Goal: Transaction & Acquisition: Subscribe to service/newsletter

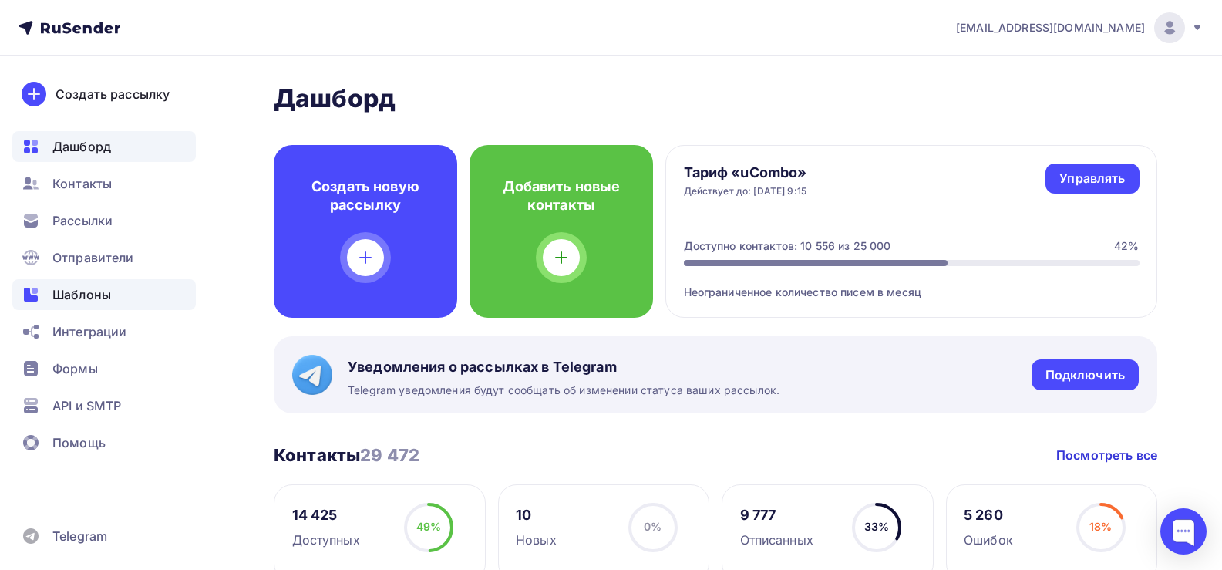
click at [96, 295] on span "Шаблоны" at bounding box center [81, 294] width 59 height 19
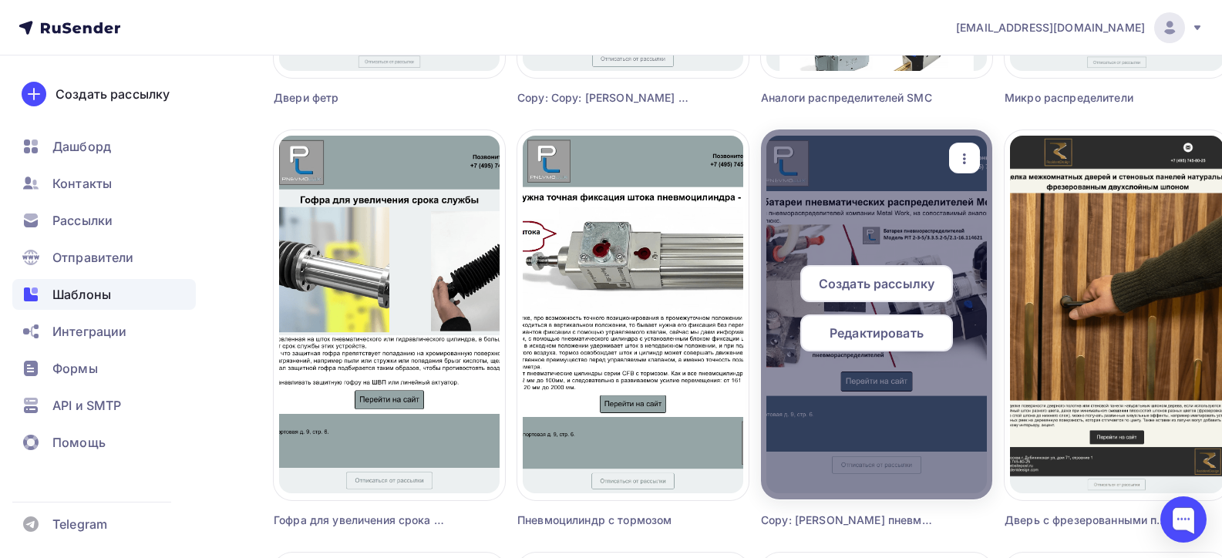
scroll to position [1696, 0]
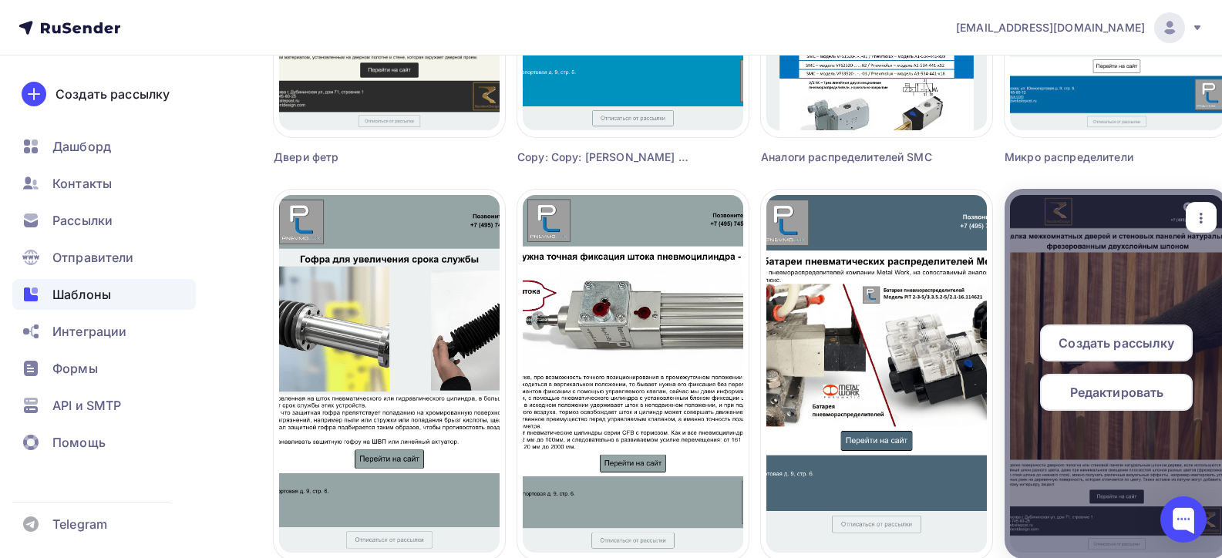
click at [1203, 214] on icon "button" at bounding box center [1201, 218] width 3 height 11
click at [1214, 321] on icon at bounding box center [1211, 324] width 19 height 19
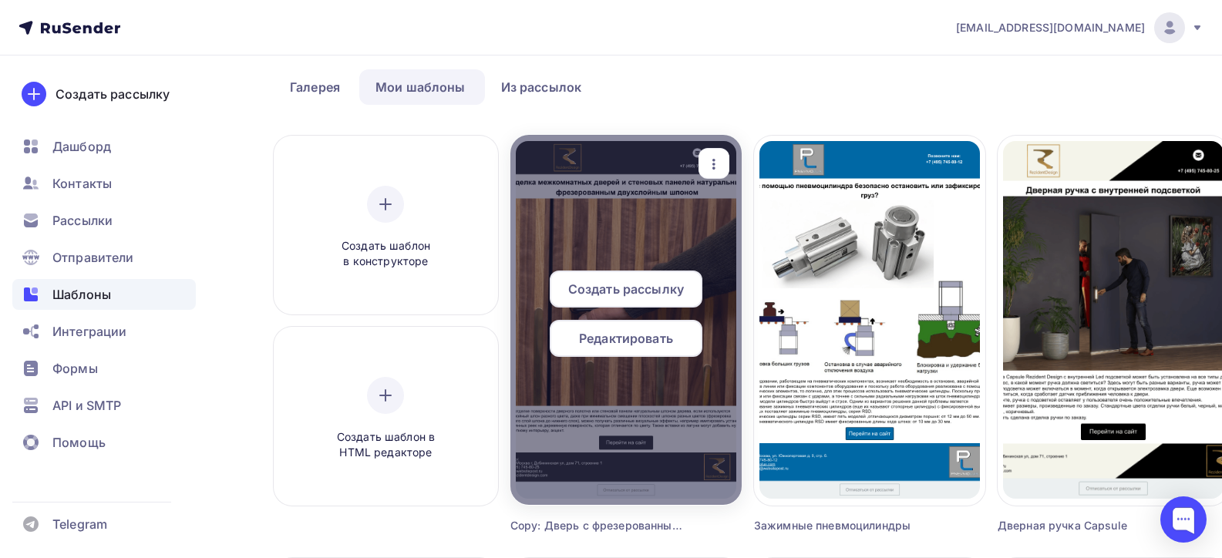
scroll to position [154, 0]
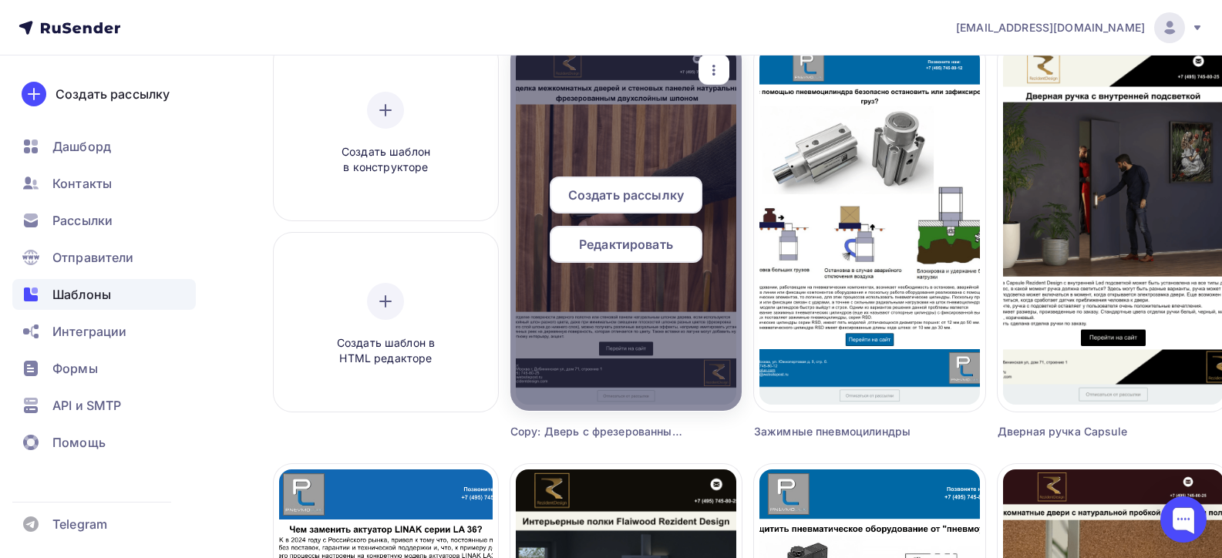
click at [722, 65] on icon "button" at bounding box center [714, 70] width 19 height 19
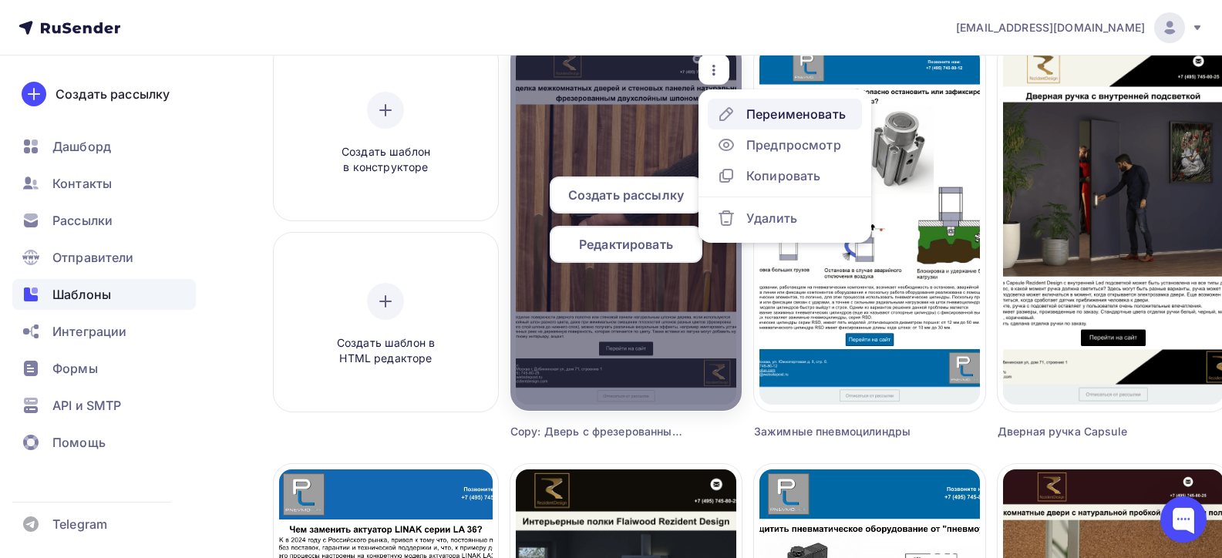
click at [769, 114] on div "Переименовать" at bounding box center [795, 114] width 99 height 19
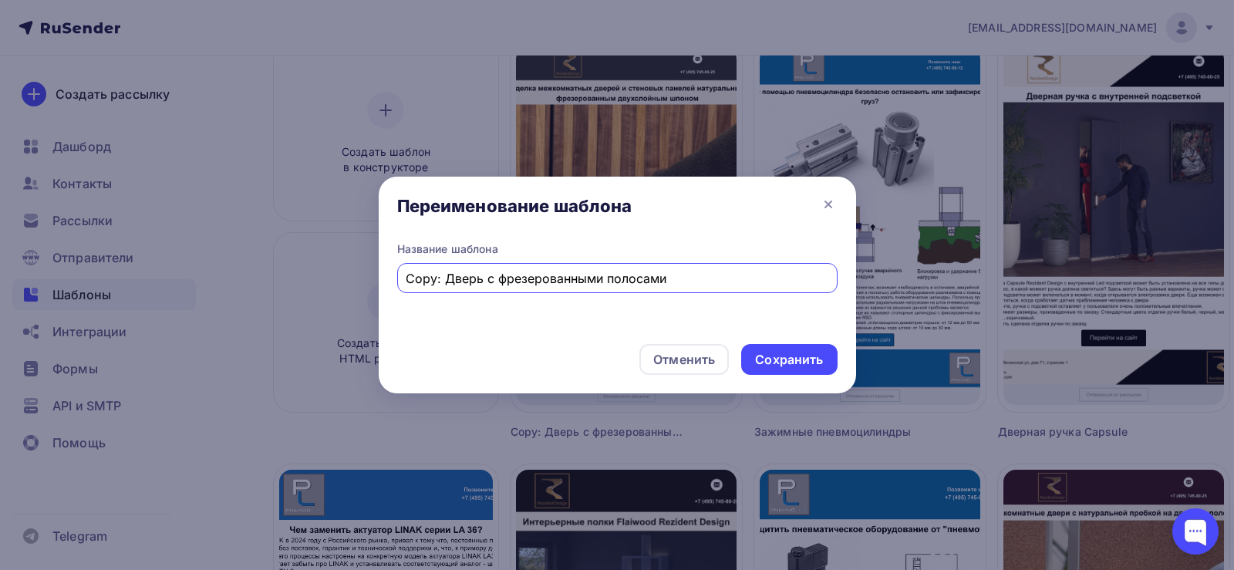
drag, startPoint x: 687, startPoint y: 278, endPoint x: 328, endPoint y: 267, distance: 359.4
click at [328, 267] on div "Переименование шаблона Название шаблона Copy: Дверь с фрезерованными полосами О…" at bounding box center [617, 285] width 1234 height 570
type input "Стеновые панели Led Slate"
click at [816, 362] on div "Сохранить" at bounding box center [789, 360] width 68 height 18
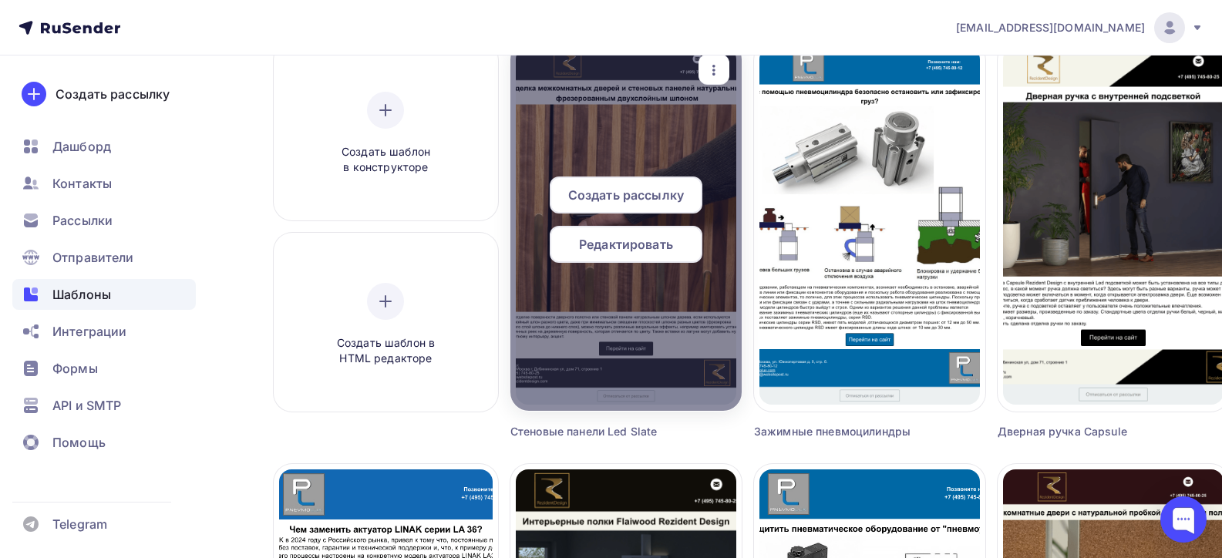
click at [633, 245] on span "Редактировать" at bounding box center [626, 244] width 94 height 19
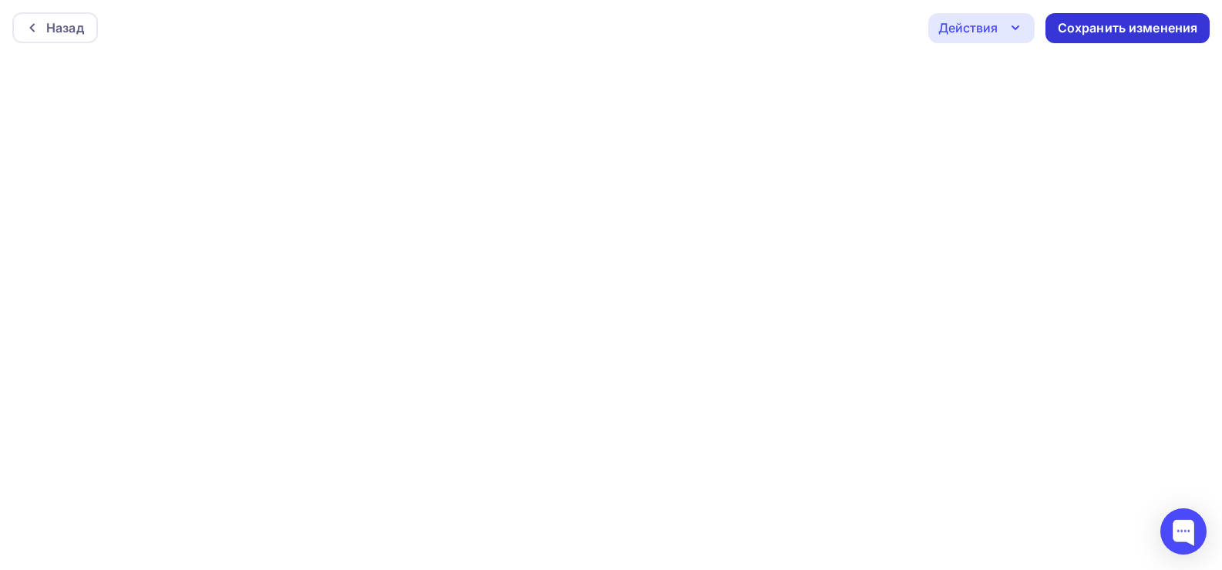
click at [1140, 28] on div "Сохранить изменения" at bounding box center [1128, 28] width 140 height 18
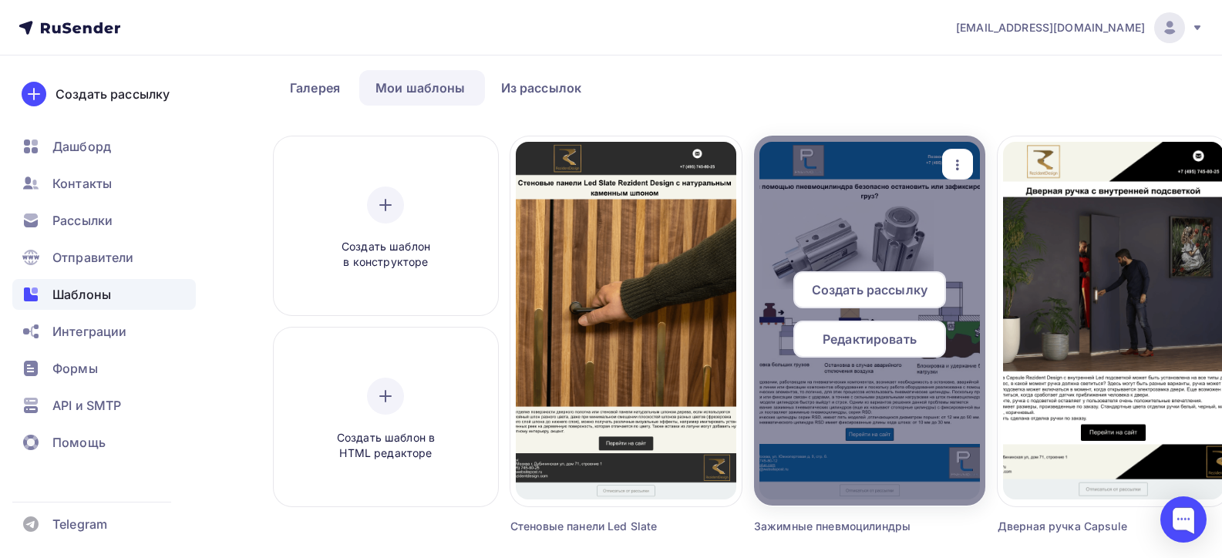
scroll to position [77, 0]
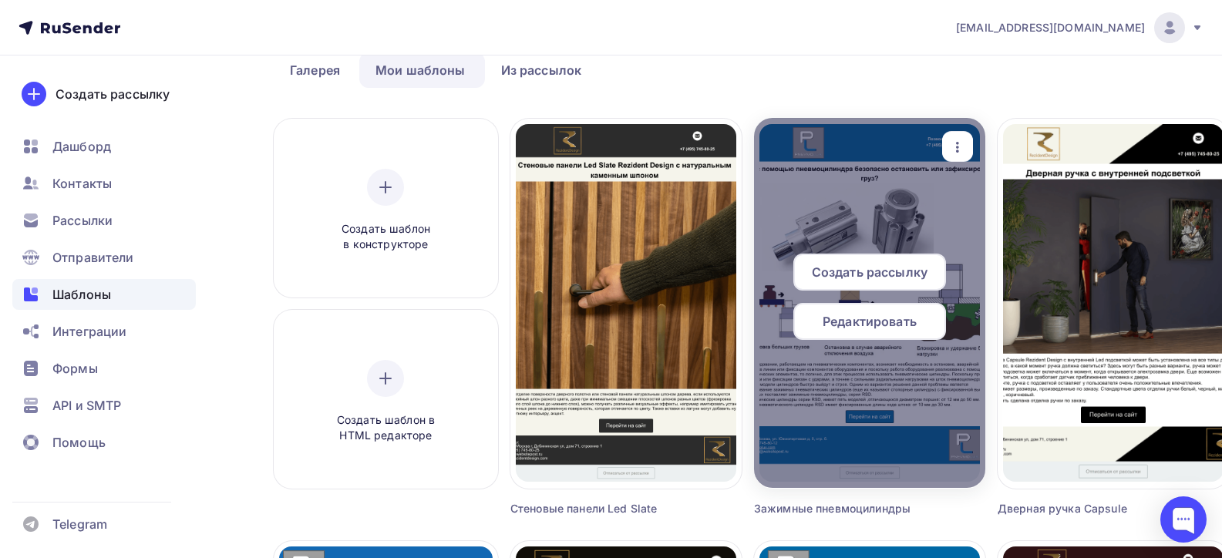
click at [883, 275] on span "Создать рассылку" at bounding box center [870, 272] width 116 height 19
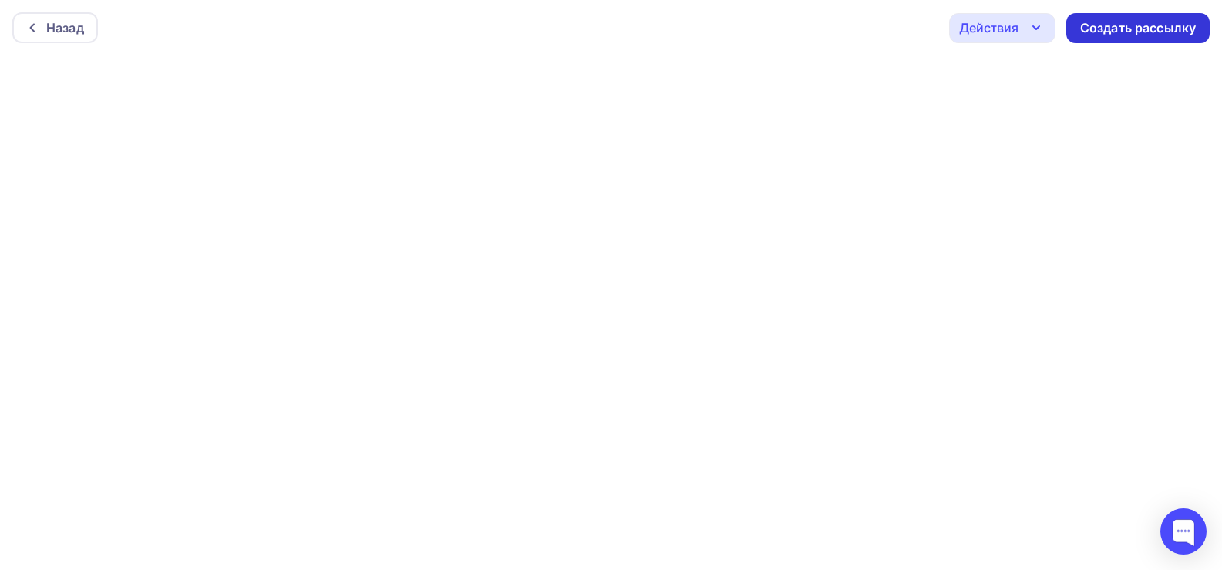
click at [1110, 24] on div "Создать рассылку" at bounding box center [1138, 28] width 116 height 18
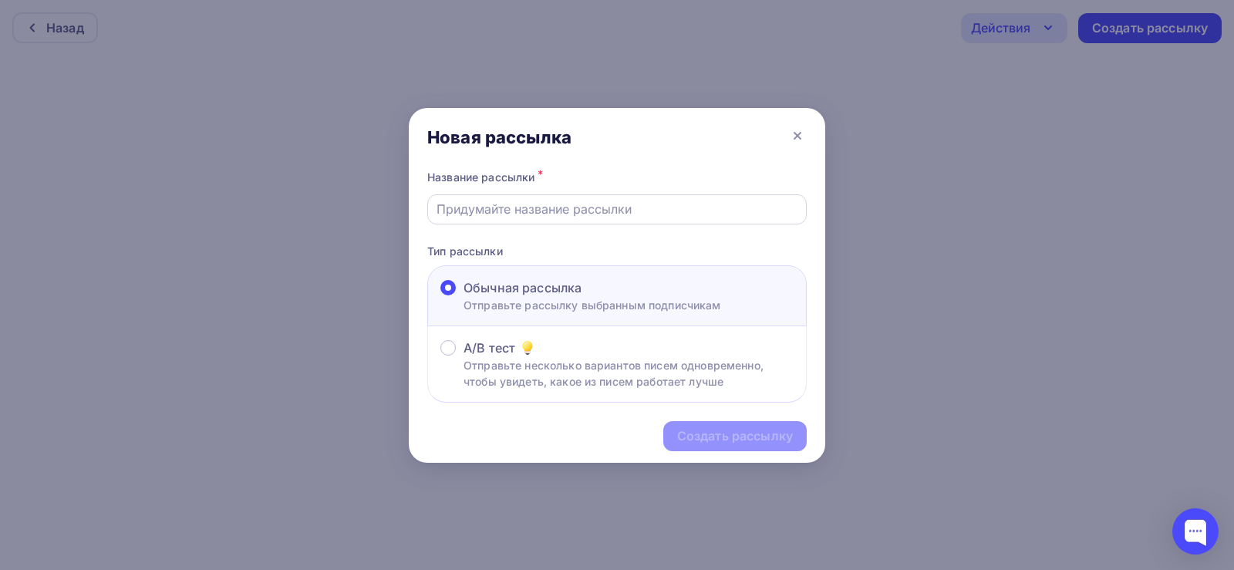
click at [525, 213] on input "text" at bounding box center [617, 209] width 362 height 19
click at [545, 205] on input "text" at bounding box center [617, 209] width 362 height 19
type input "Зажимные пневмоцилиндры"
click at [718, 433] on div "Создать рассылку" at bounding box center [735, 436] width 116 height 18
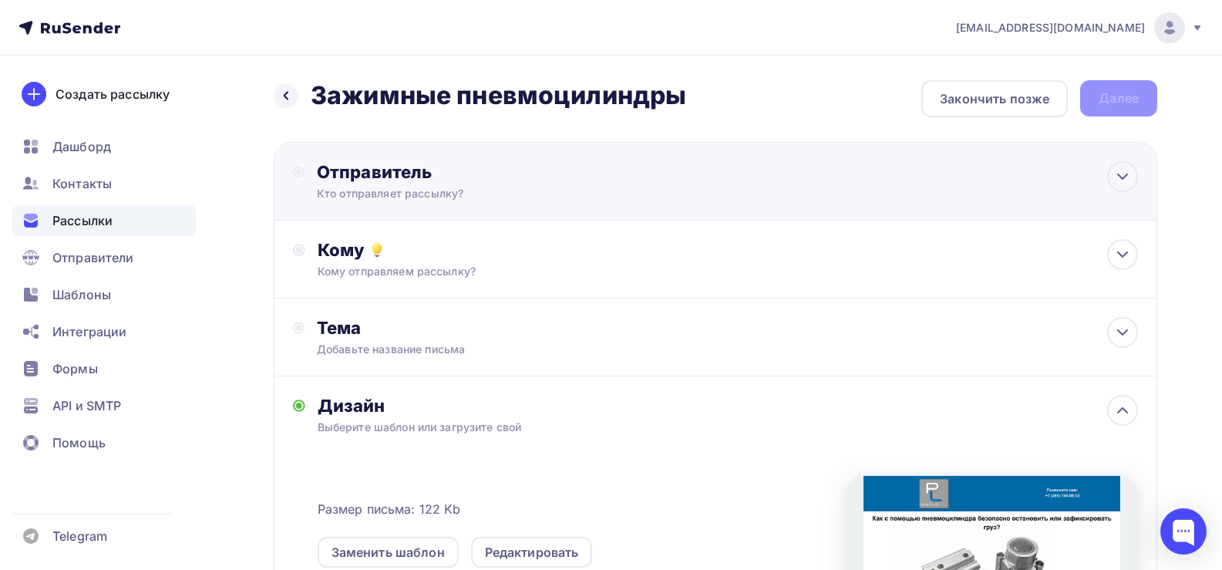
click at [410, 178] on div "Отправитель" at bounding box center [484, 172] width 334 height 22
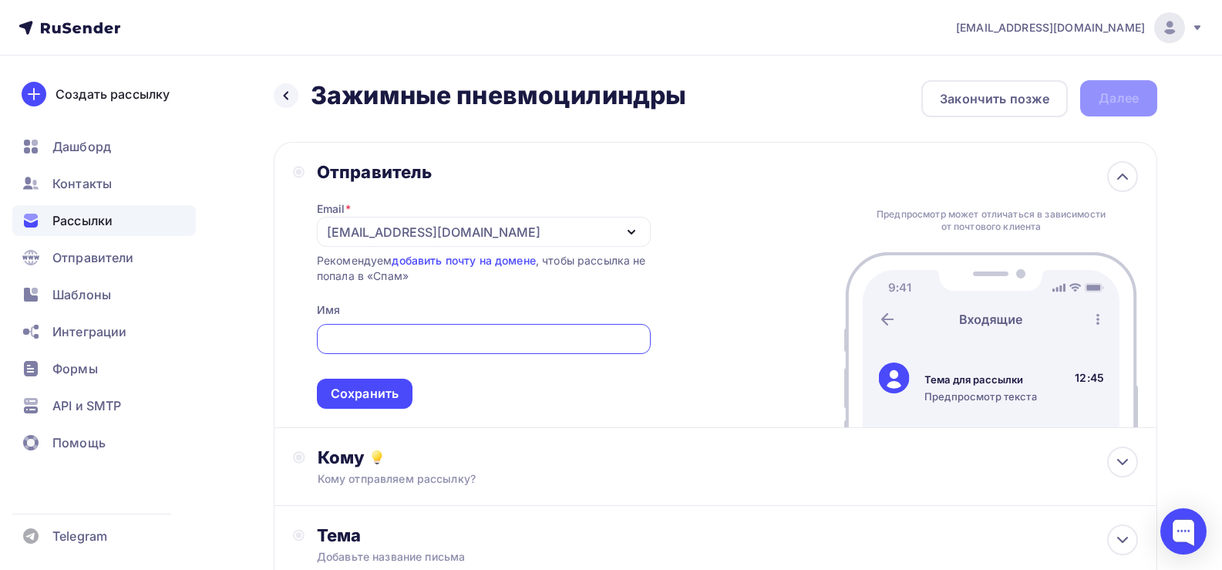
click at [421, 234] on div "[EMAIL_ADDRESS][DOMAIN_NAME]" at bounding box center [434, 232] width 214 height 19
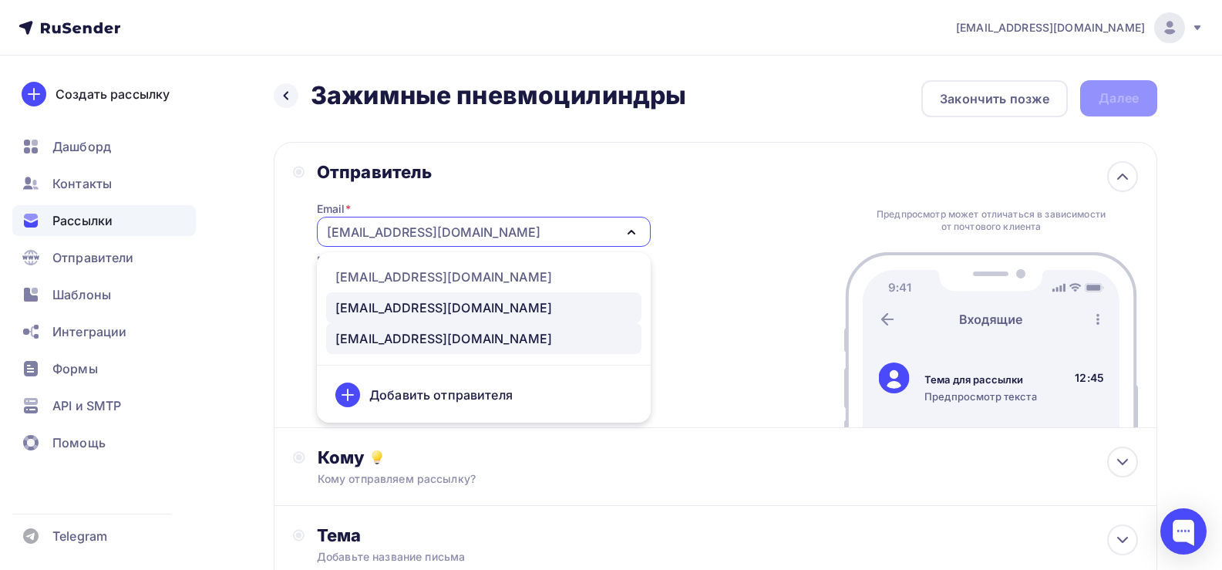
click at [393, 313] on div "[EMAIL_ADDRESS][DOMAIN_NAME]" at bounding box center [443, 307] width 217 height 19
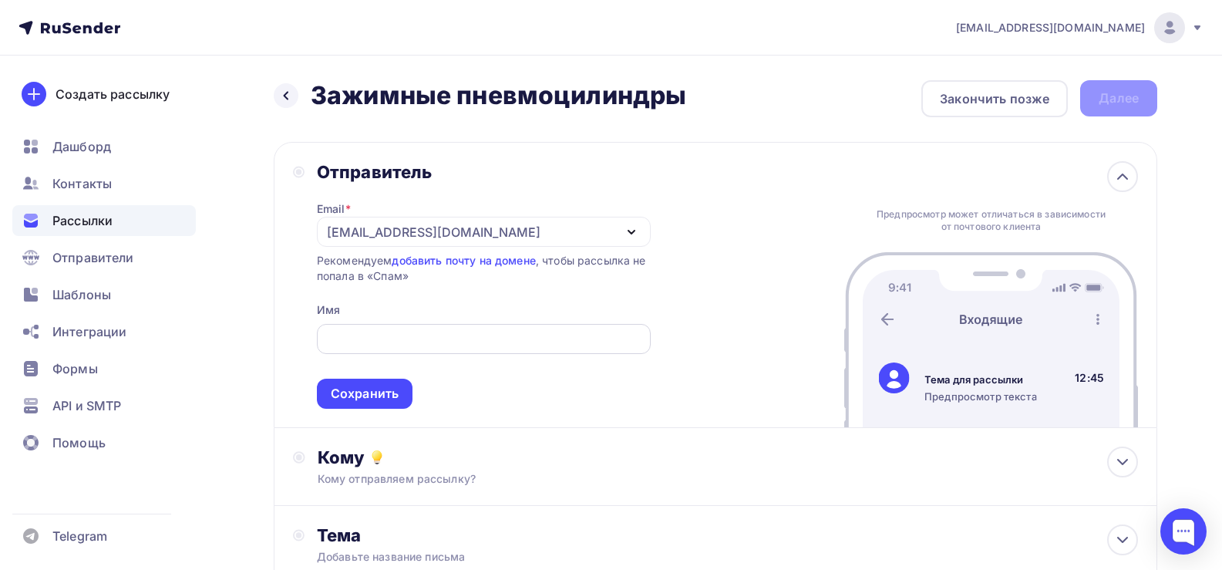
click at [381, 347] on input "text" at bounding box center [483, 339] width 316 height 19
type input "З"
type input "Pnevmolux"
click at [362, 397] on div "Сохранить" at bounding box center [365, 394] width 68 height 18
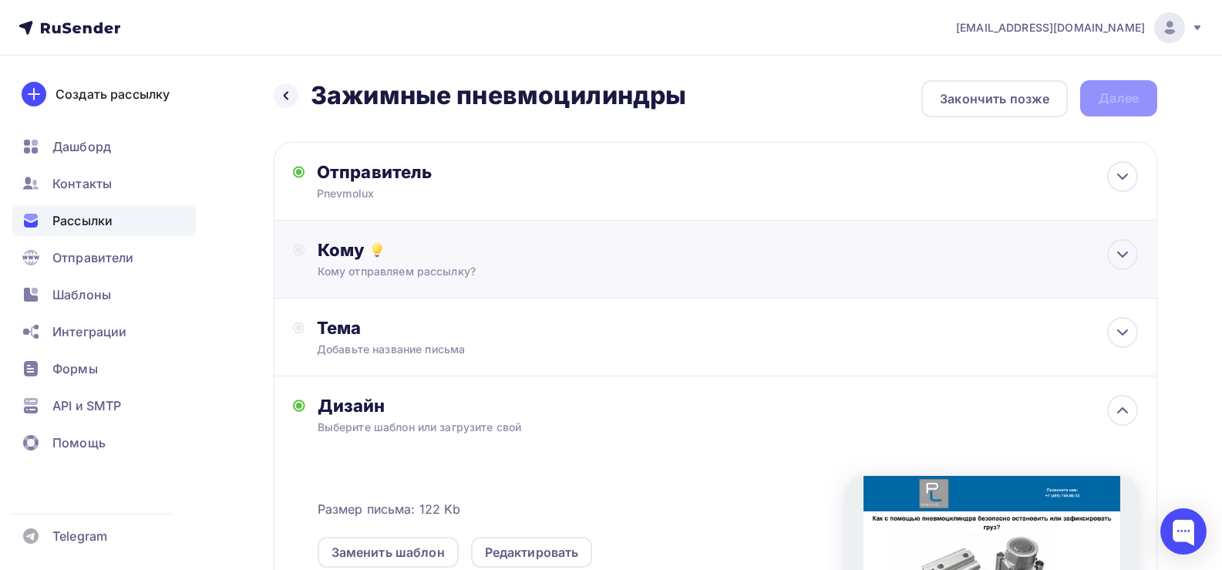
click at [386, 271] on div "Кому отправляем рассылку?" at bounding box center [687, 271] width 739 height 15
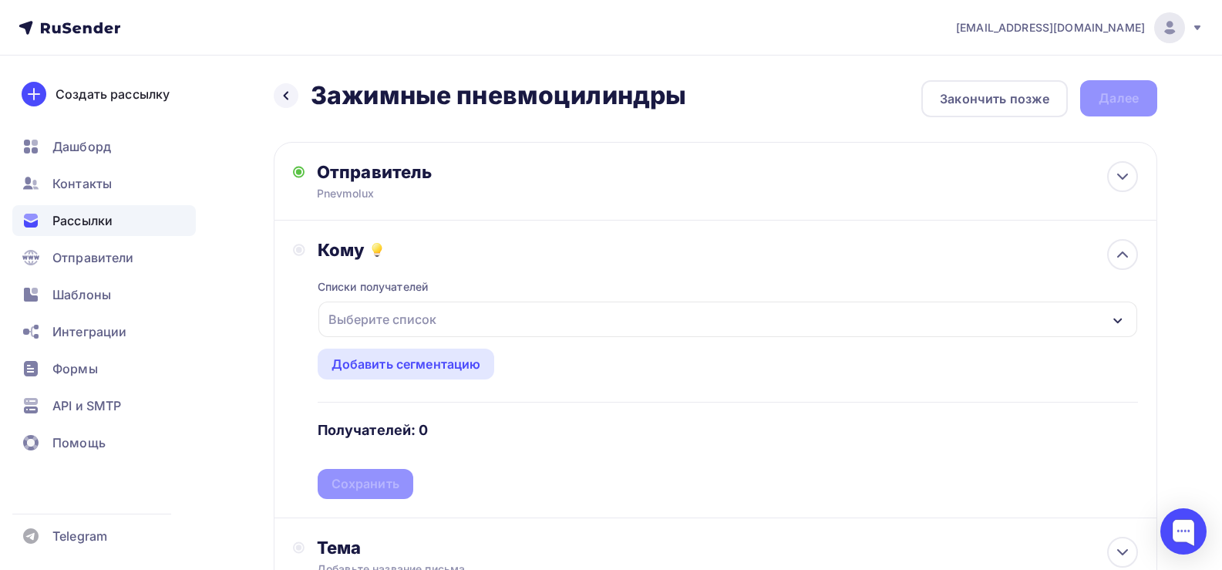
click at [414, 319] on div "Выберите список" at bounding box center [382, 319] width 120 height 28
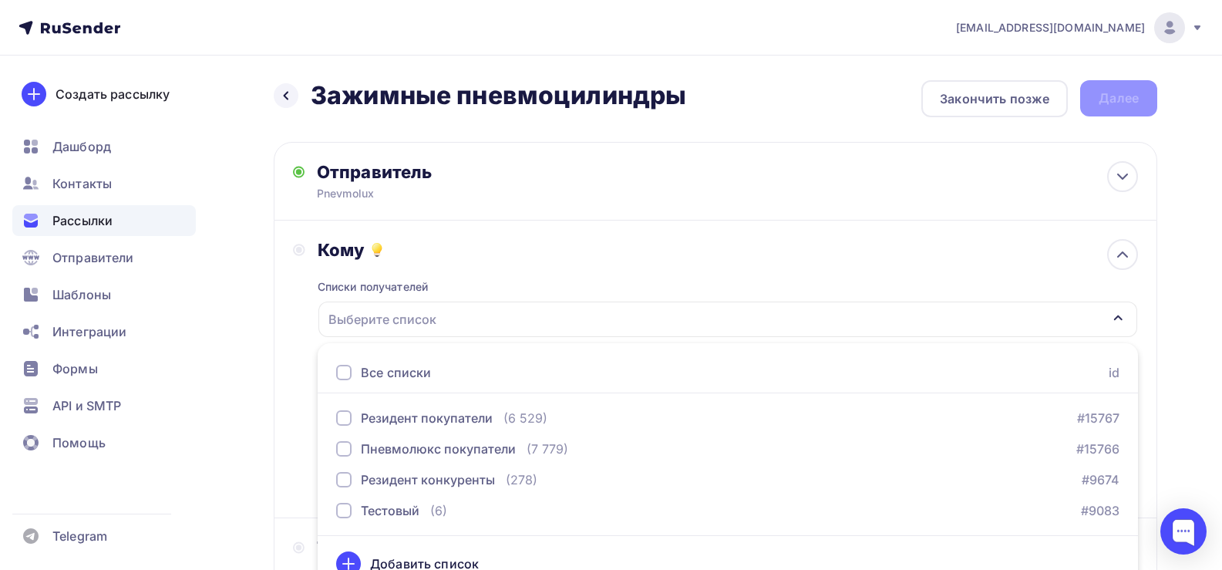
scroll to position [22, 0]
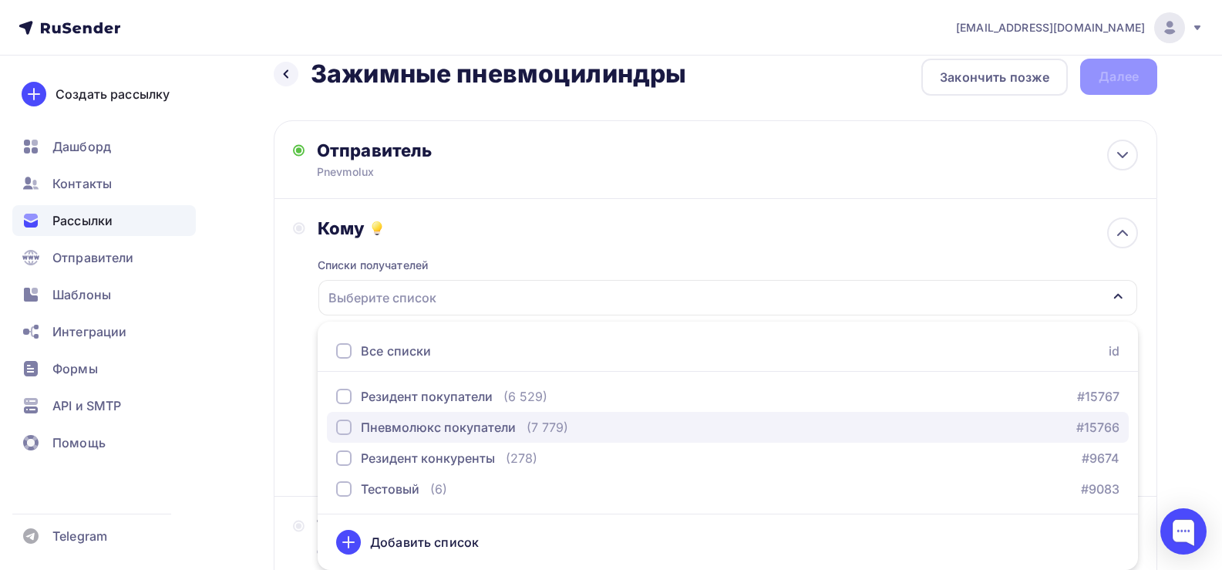
click at [423, 426] on div "Пневмолюкс покупатели" at bounding box center [438, 427] width 155 height 19
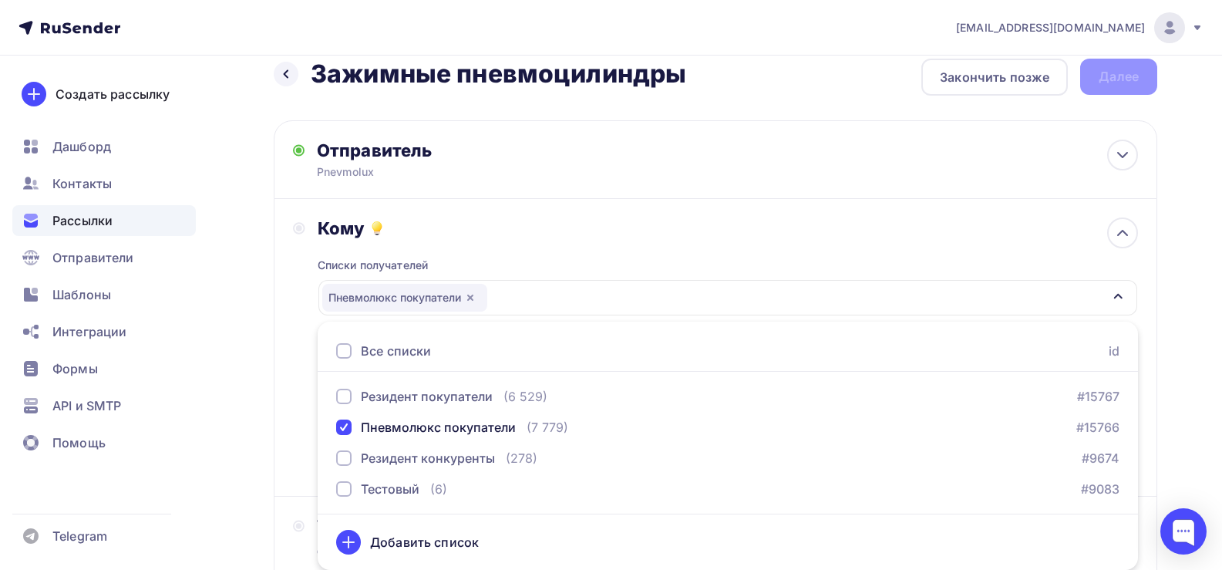
click at [288, 446] on div "Кому Списки получателей Пневмолюкс покупатели Все списки id Резидент покупатели…" at bounding box center [716, 348] width 884 height 298
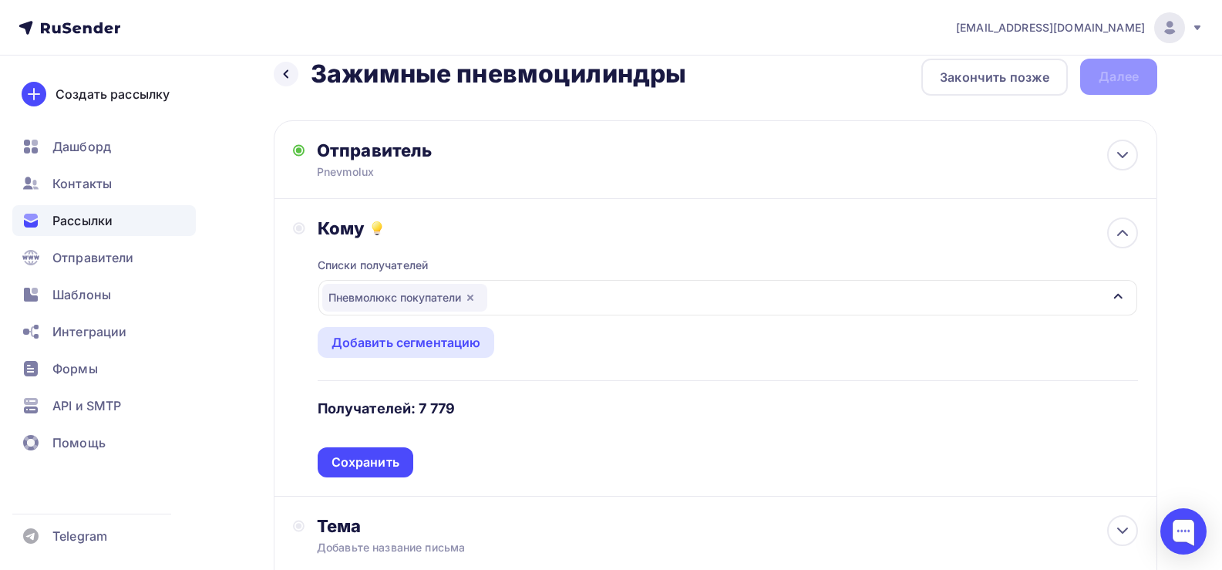
click at [373, 459] on div "Сохранить" at bounding box center [366, 462] width 68 height 18
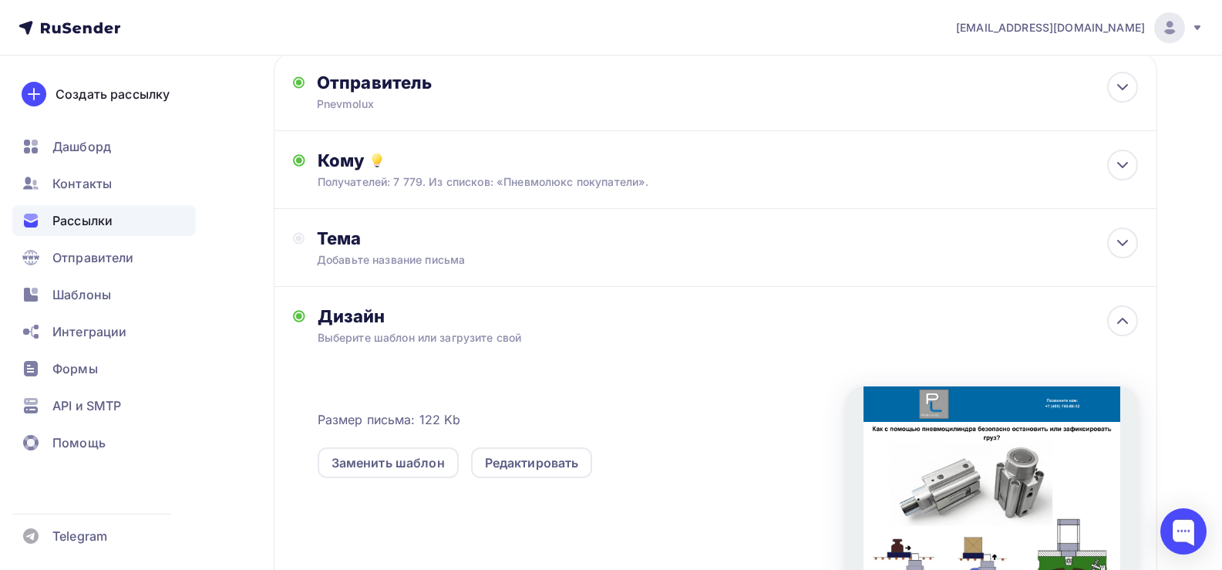
scroll to position [176, 0]
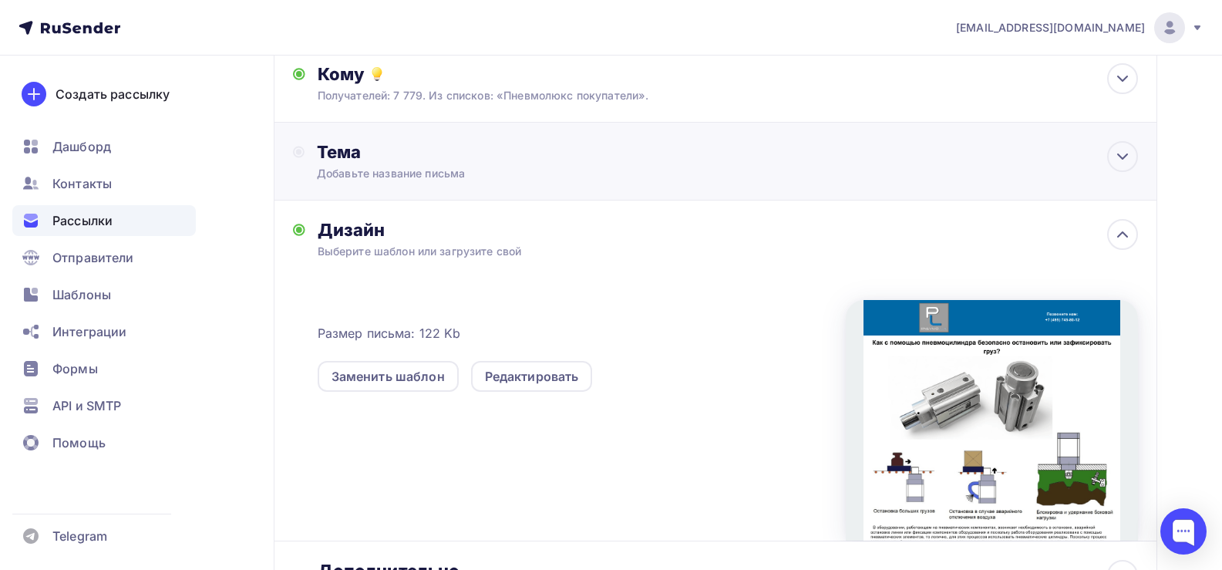
click at [378, 150] on div "Тема" at bounding box center [469, 152] width 305 height 22
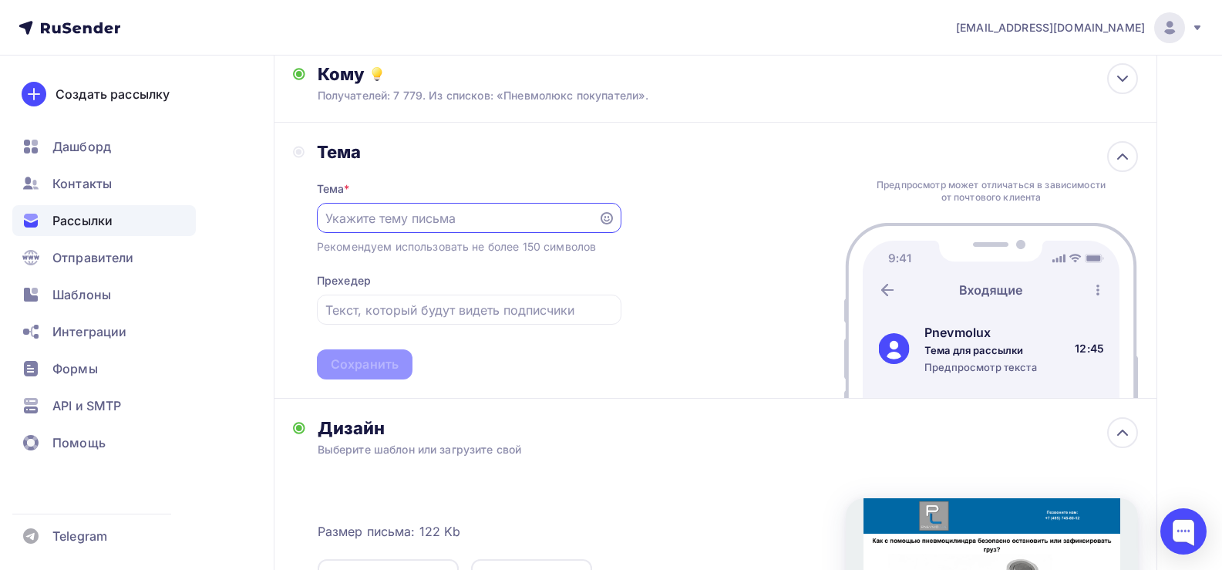
scroll to position [0, 0]
click at [412, 215] on input "text" at bounding box center [457, 218] width 264 height 19
click at [386, 224] on input "text" at bounding box center [457, 218] width 264 height 19
type input "G"
type input "Стопорные пневмоцилиндры"
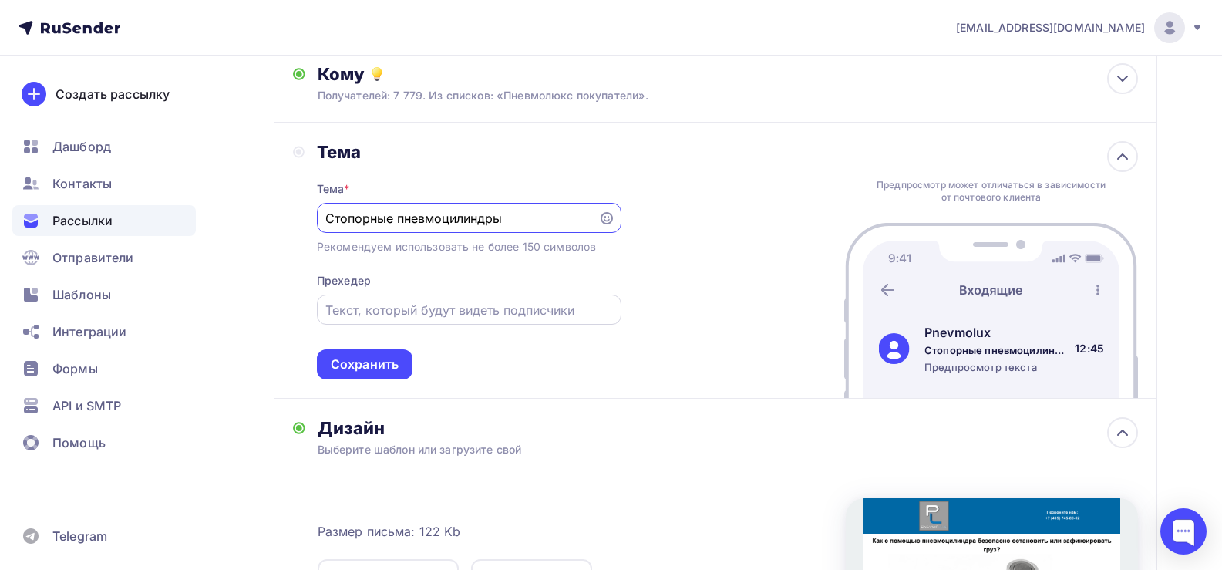
click at [347, 308] on input "text" at bounding box center [468, 310] width 287 height 19
type input "Зажимные пневматические цилиндры"
click at [510, 216] on input "Стопорные пневмоцилиндры" at bounding box center [457, 218] width 264 height 19
type input "Стопорные пневмоцилиндры с фиксированной высотой"
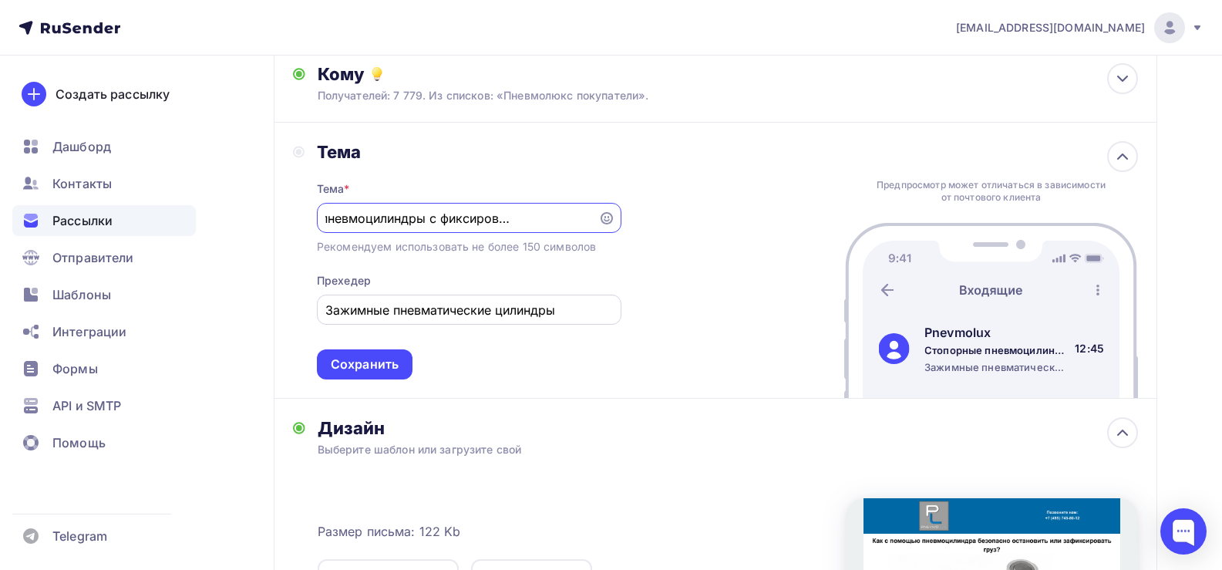
click at [588, 309] on input "Зажимные пневматические цилиндры" at bounding box center [468, 310] width 287 height 19
drag, startPoint x: 545, startPoint y: 218, endPoint x: 628, endPoint y: 220, distance: 82.5
click at [628, 220] on div "Тема Тема * Стопорные пневмоцилиндры с фиксированной высотой Рекомендуем исполь…" at bounding box center [716, 261] width 884 height 276
click at [521, 223] on input "Стопорные пневмоцилиндры с фиксированной высотой" at bounding box center [457, 218] width 264 height 19
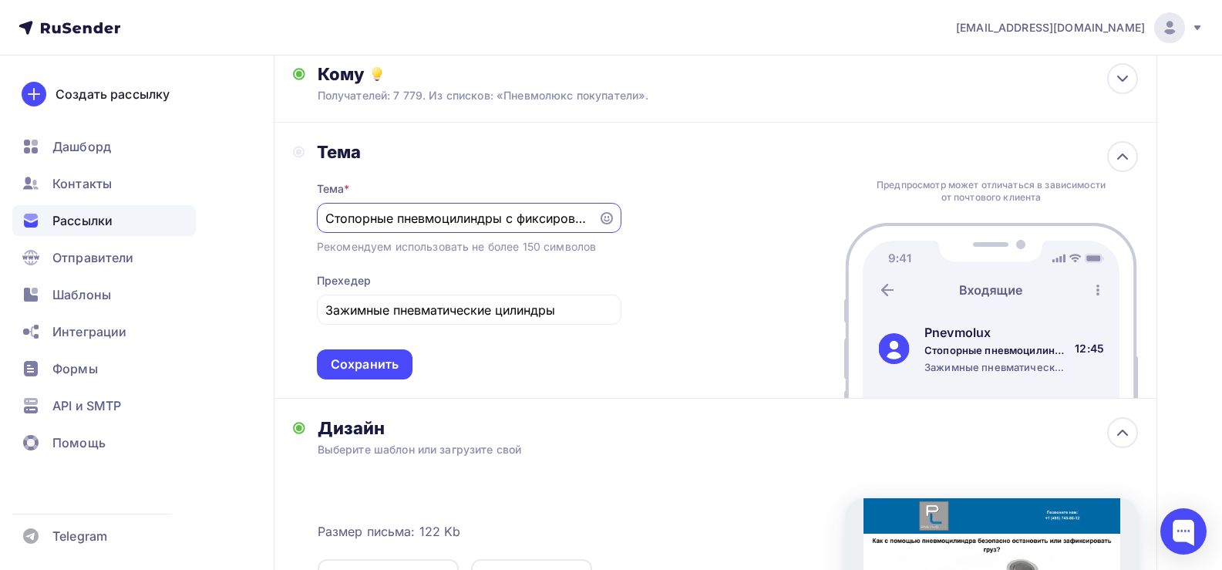
drag, startPoint x: 537, startPoint y: 219, endPoint x: 285, endPoint y: 224, distance: 252.2
click at [285, 224] on div "Тема Тема * Стопорные пневмоцилиндры с фиксированной высотой Рекомендуем исполь…" at bounding box center [716, 261] width 884 height 276
click at [359, 359] on div "Сохранить" at bounding box center [365, 364] width 68 height 18
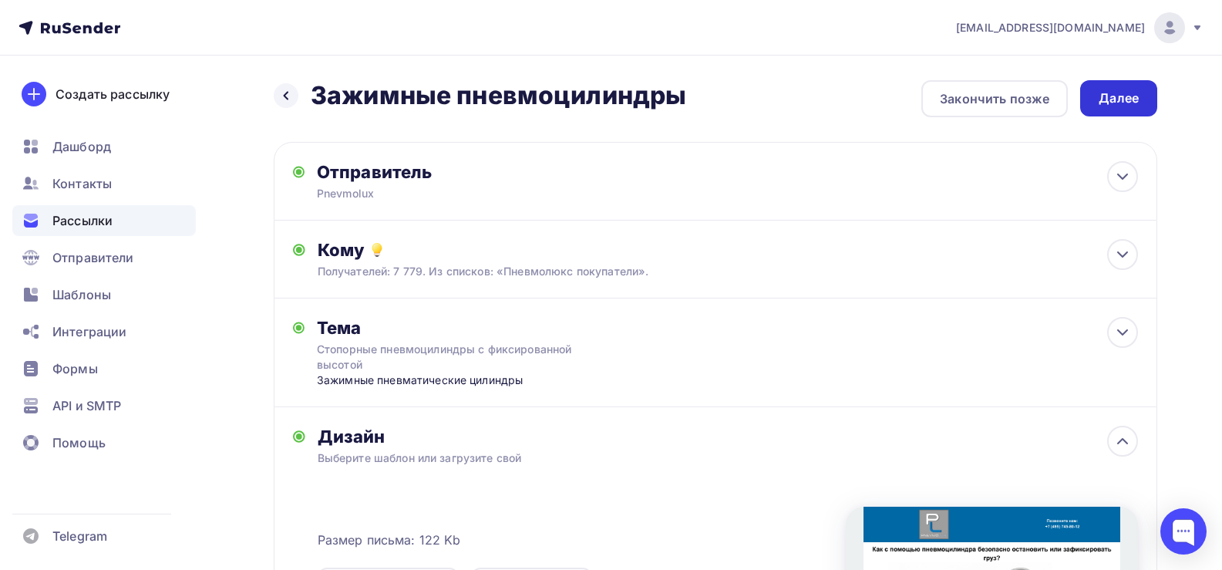
click at [1141, 104] on div "Далее" at bounding box center [1118, 98] width 77 height 36
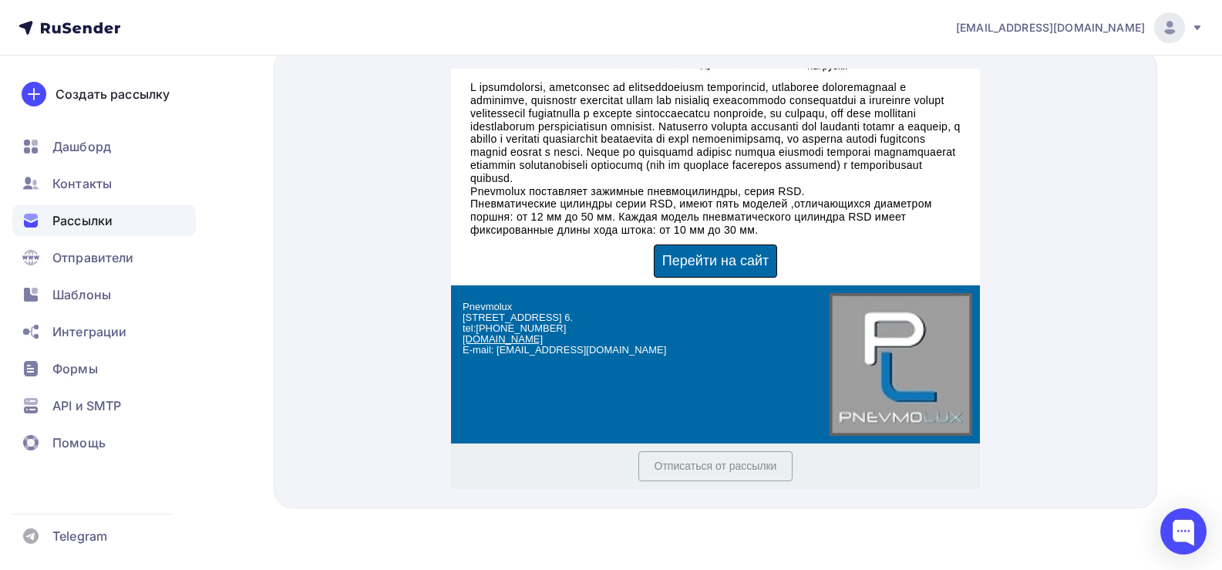
scroll to position [467, 0]
click at [728, 245] on span "Перейти на сайт" at bounding box center [715, 241] width 107 height 15
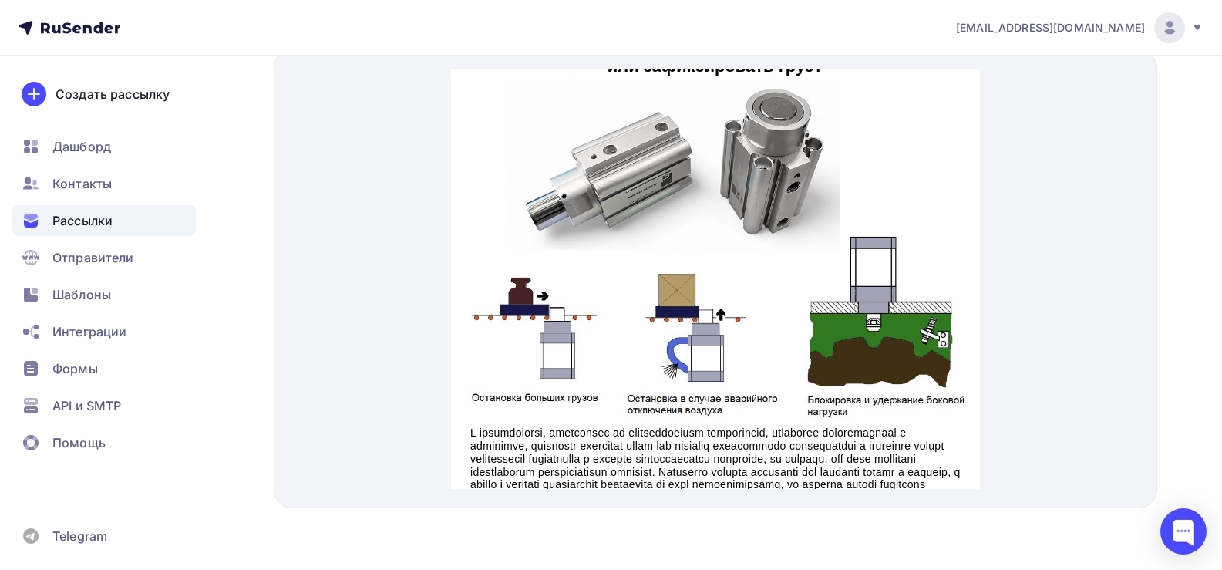
scroll to position [82, 0]
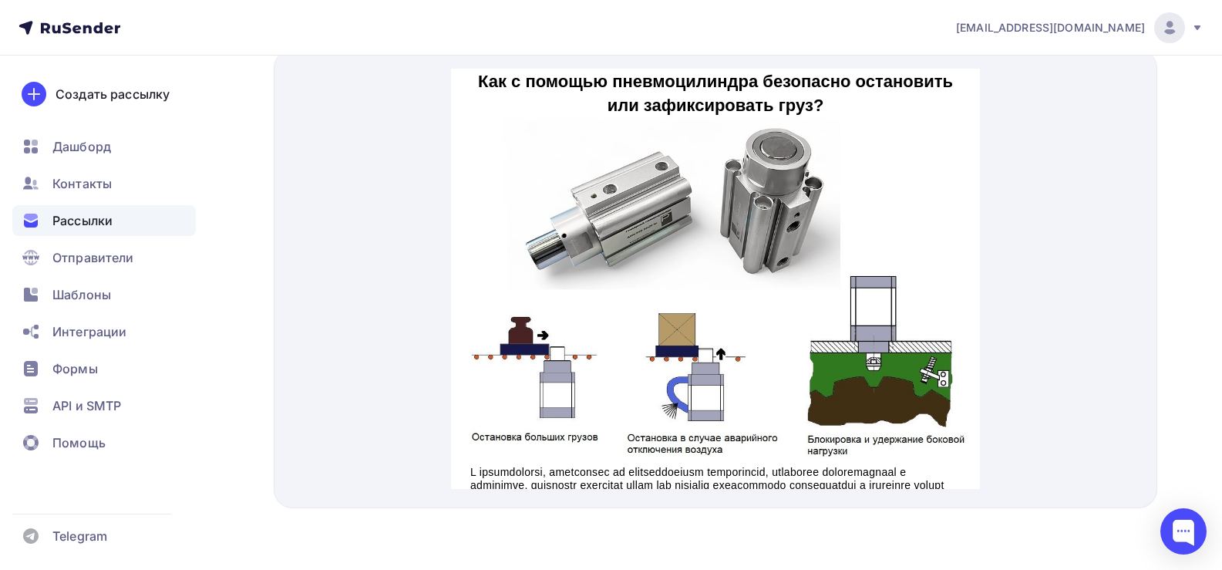
click at [699, 259] on img at bounding box center [714, 273] width 529 height 348
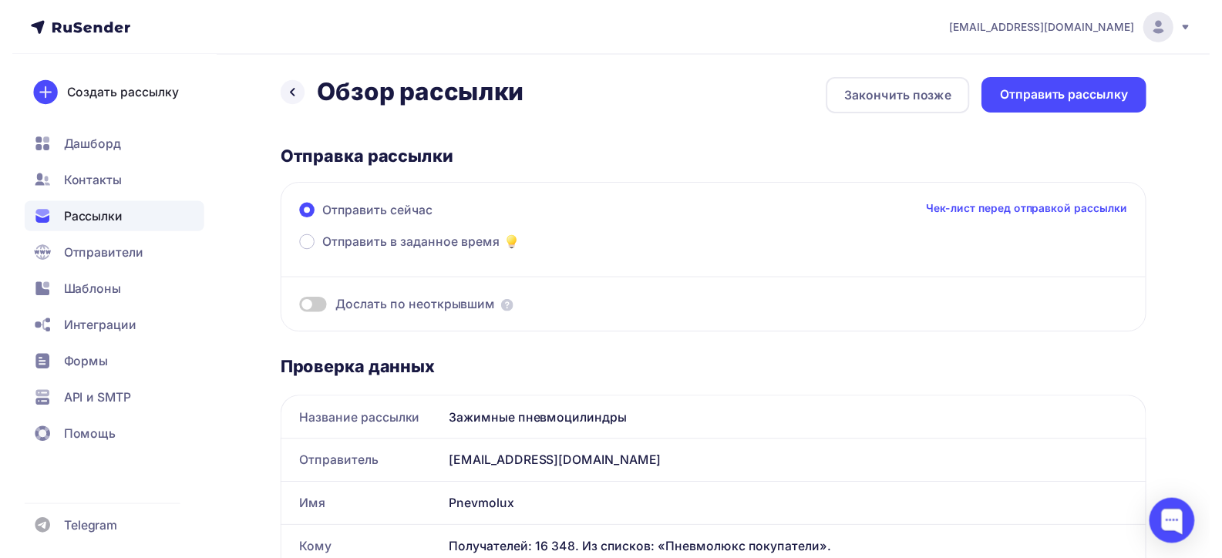
scroll to position [0, 0]
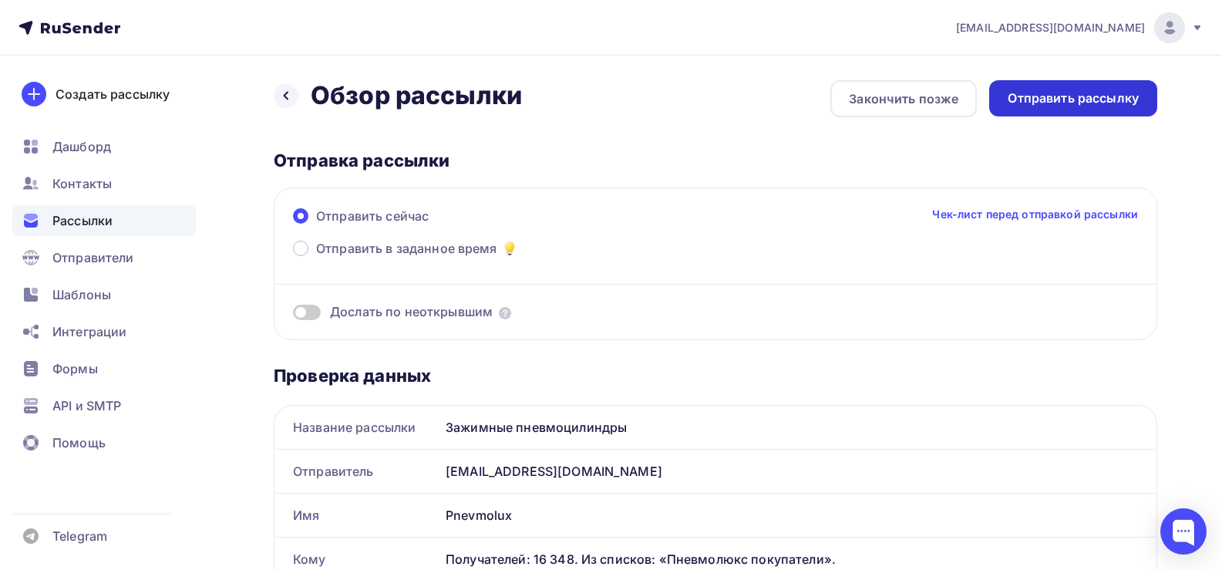
click at [1052, 103] on div "Отправить рассылку" at bounding box center [1073, 98] width 131 height 18
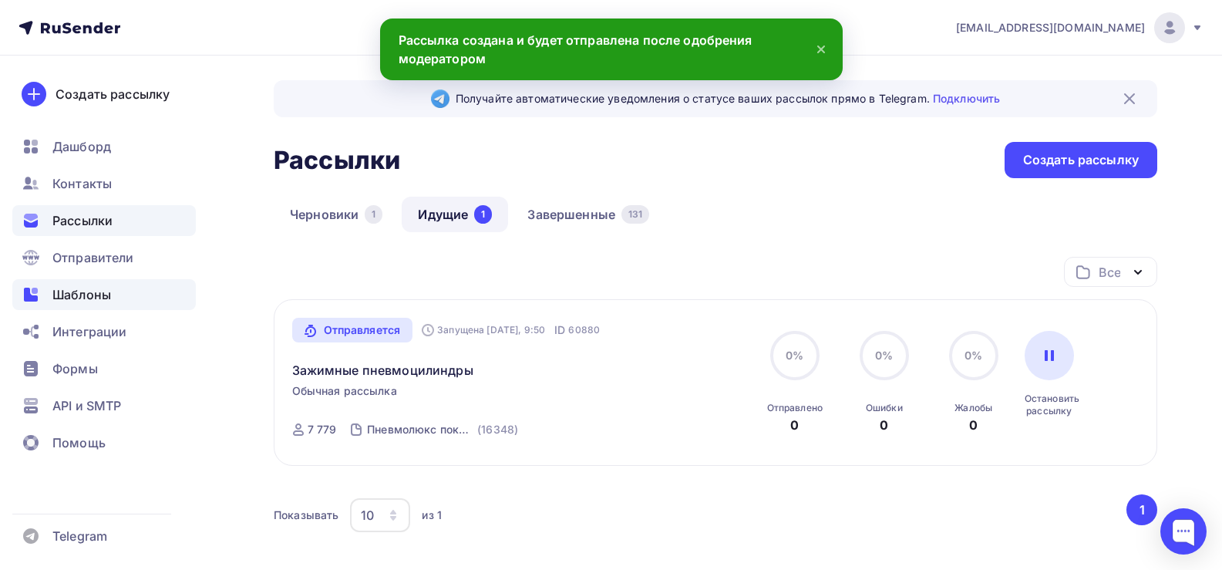
click at [86, 290] on span "Шаблоны" at bounding box center [81, 294] width 59 height 19
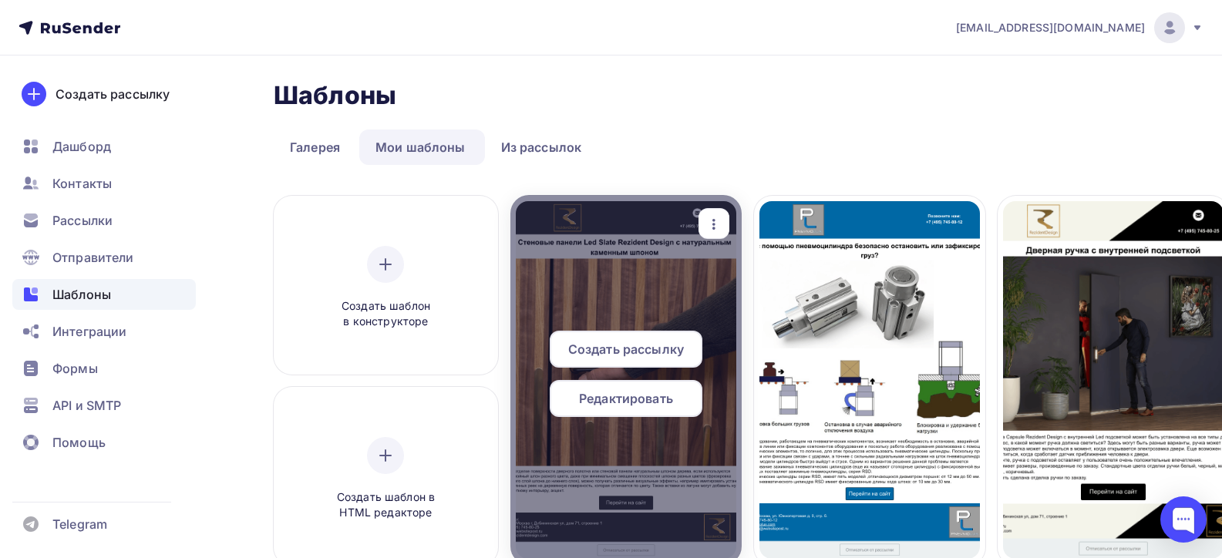
click at [618, 393] on span "Редактировать" at bounding box center [626, 398] width 94 height 19
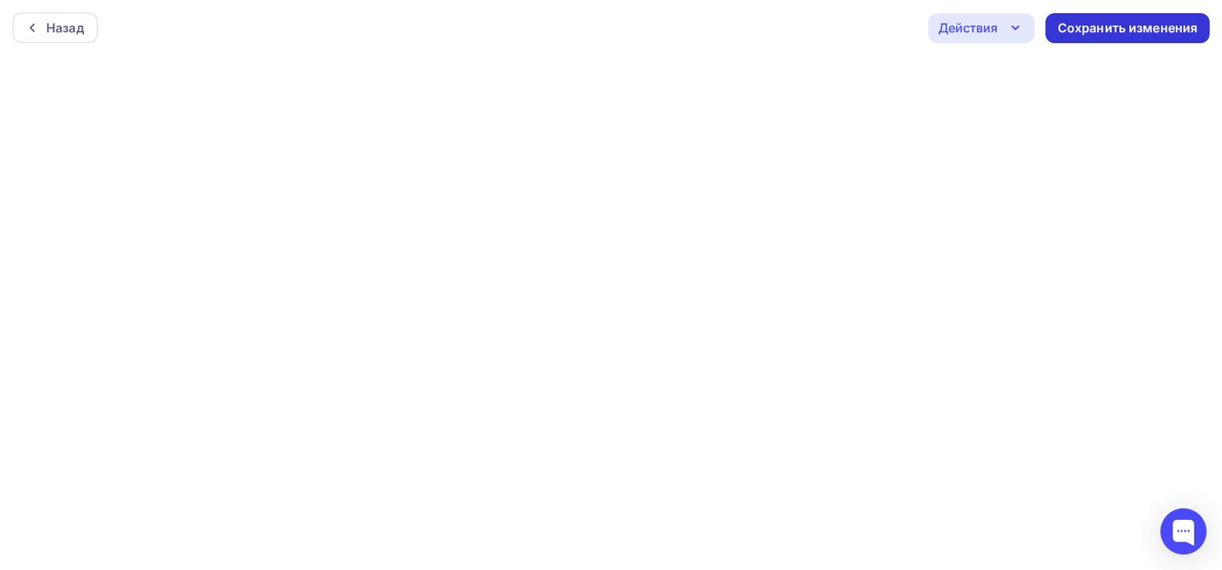
click at [1100, 25] on div "Сохранить изменения" at bounding box center [1128, 28] width 140 height 18
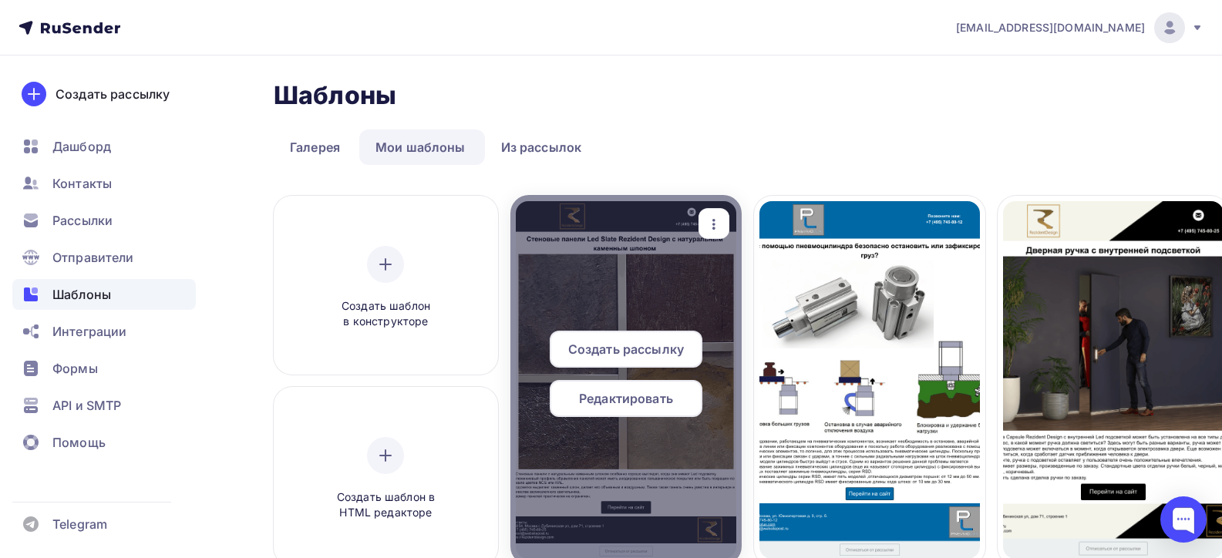
click at [628, 400] on span "Редактировать" at bounding box center [626, 398] width 94 height 19
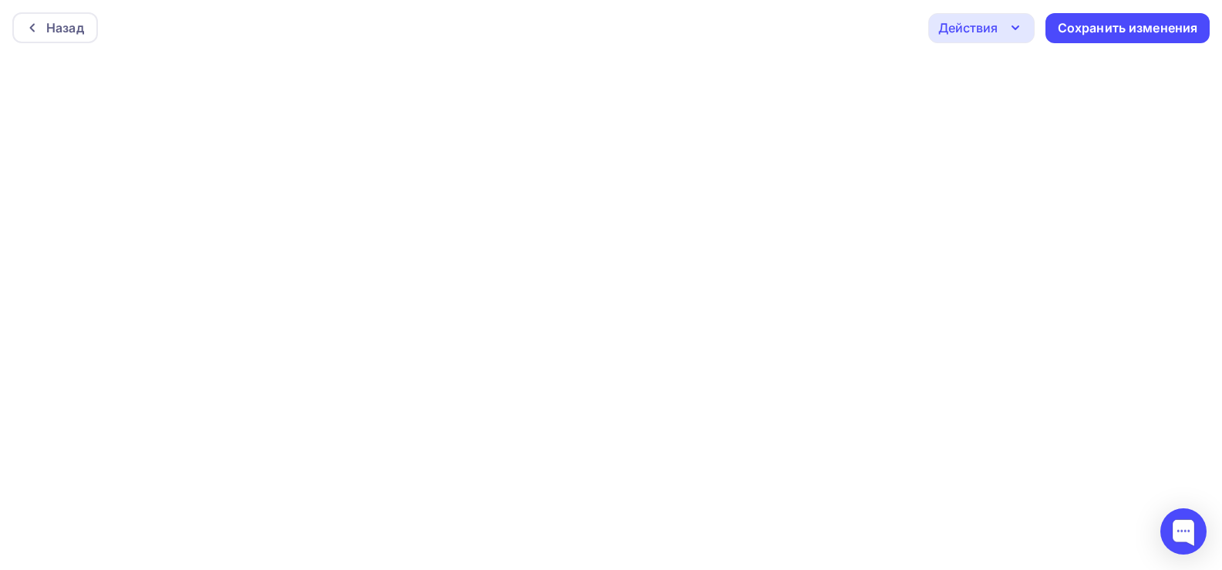
click at [1012, 30] on icon "button" at bounding box center [1015, 28] width 19 height 19
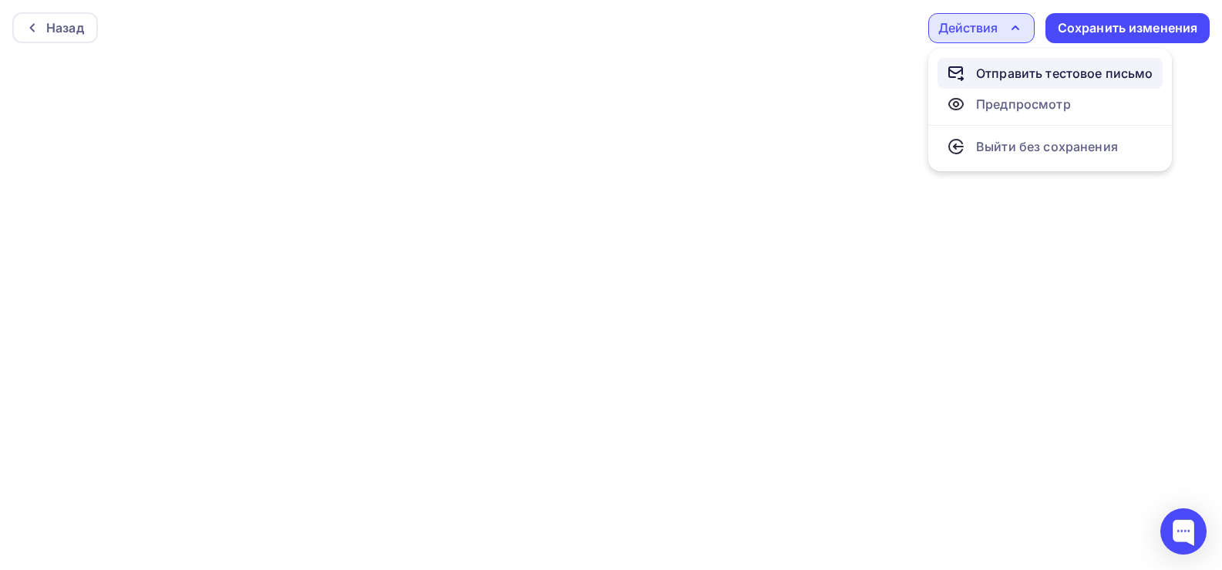
click at [1004, 75] on div "Отправить тестовое письмо" at bounding box center [1064, 73] width 177 height 19
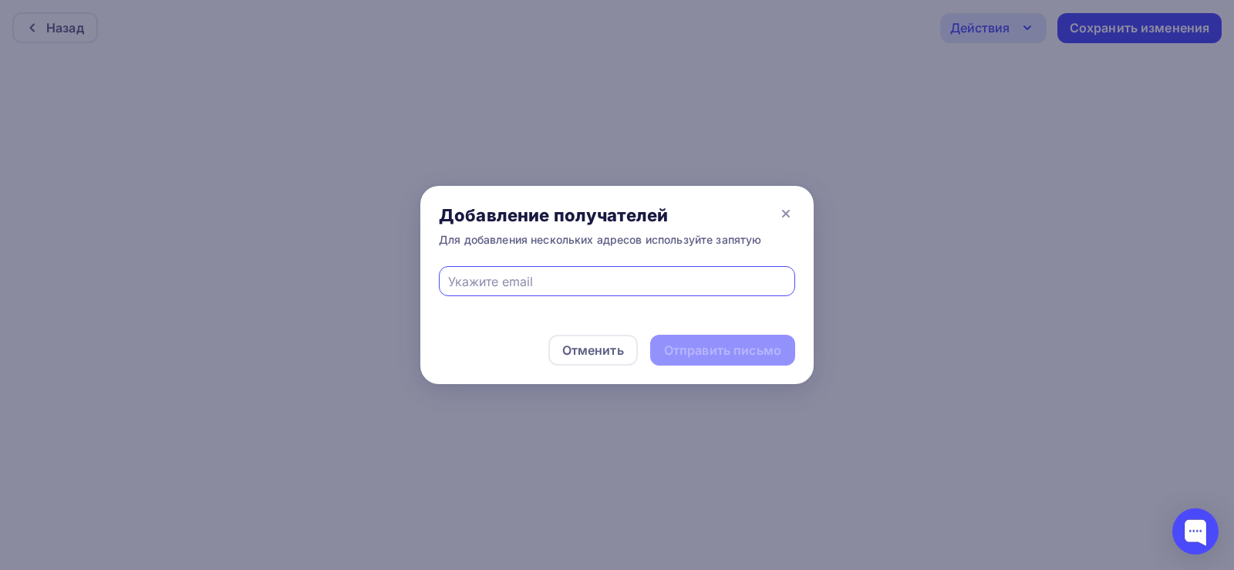
click at [581, 278] on input "text" at bounding box center [617, 281] width 338 height 19
type input "[EMAIL_ADDRESS][DOMAIN_NAME]"
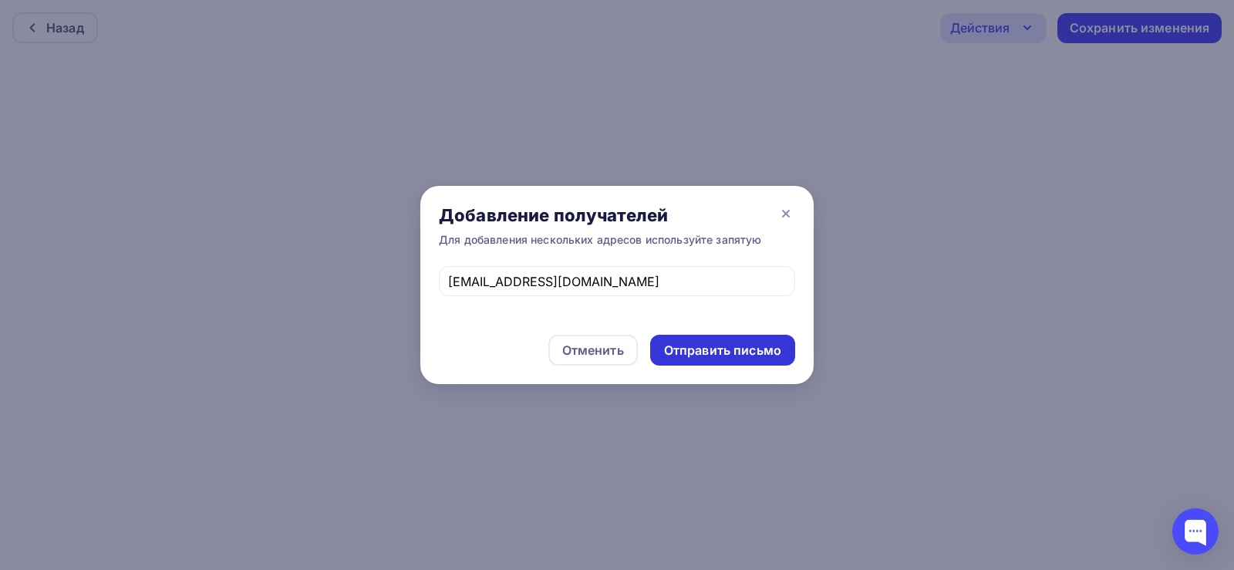
click at [707, 351] on div "Отправить письмо" at bounding box center [722, 351] width 117 height 18
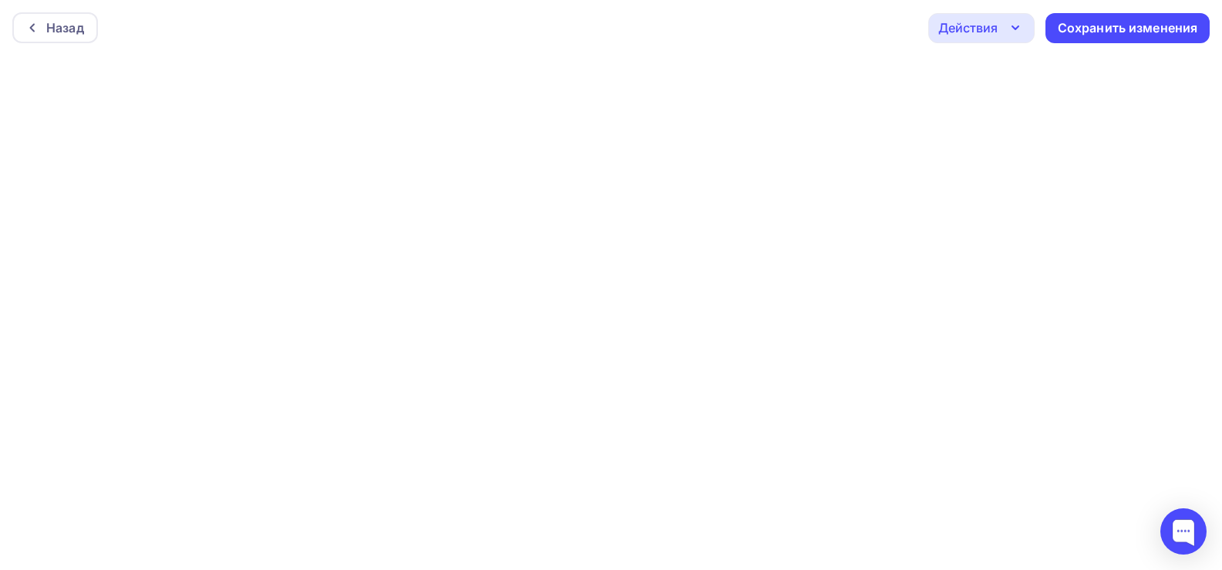
click at [961, 38] on div "Действия" at bounding box center [981, 28] width 106 height 30
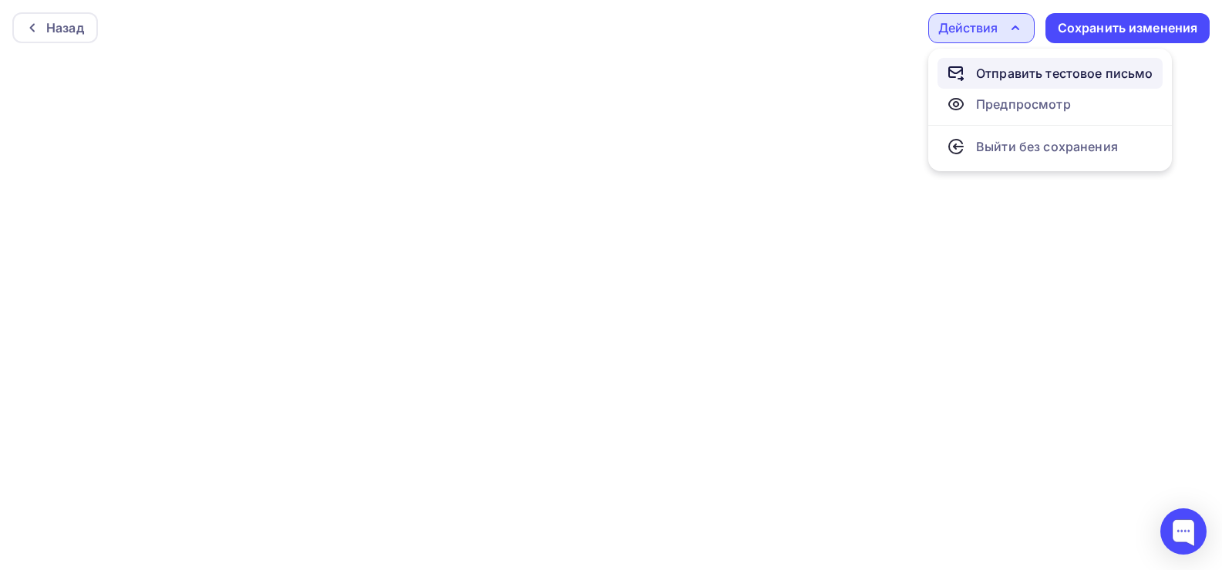
click at [1002, 74] on div "Отправить тестовое письмо" at bounding box center [1064, 73] width 177 height 19
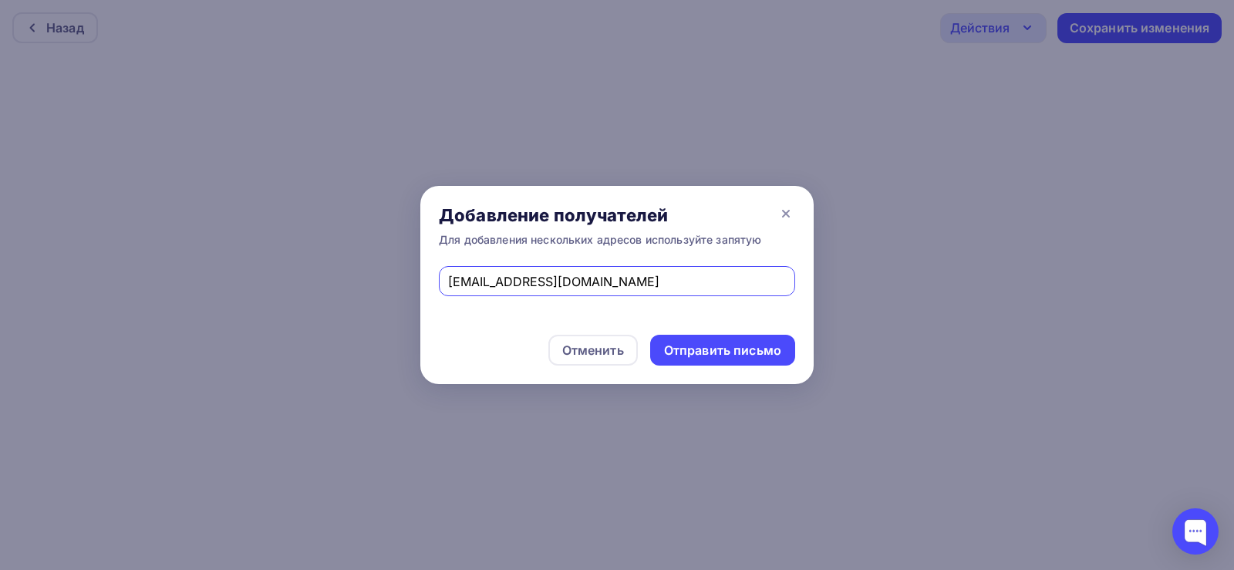
drag, startPoint x: 615, startPoint y: 284, endPoint x: 300, endPoint y: 271, distance: 315.6
click at [300, 271] on div "Добавление получателей Для добавления нескольких адресов используйте запятую [E…" at bounding box center [617, 285] width 1234 height 570
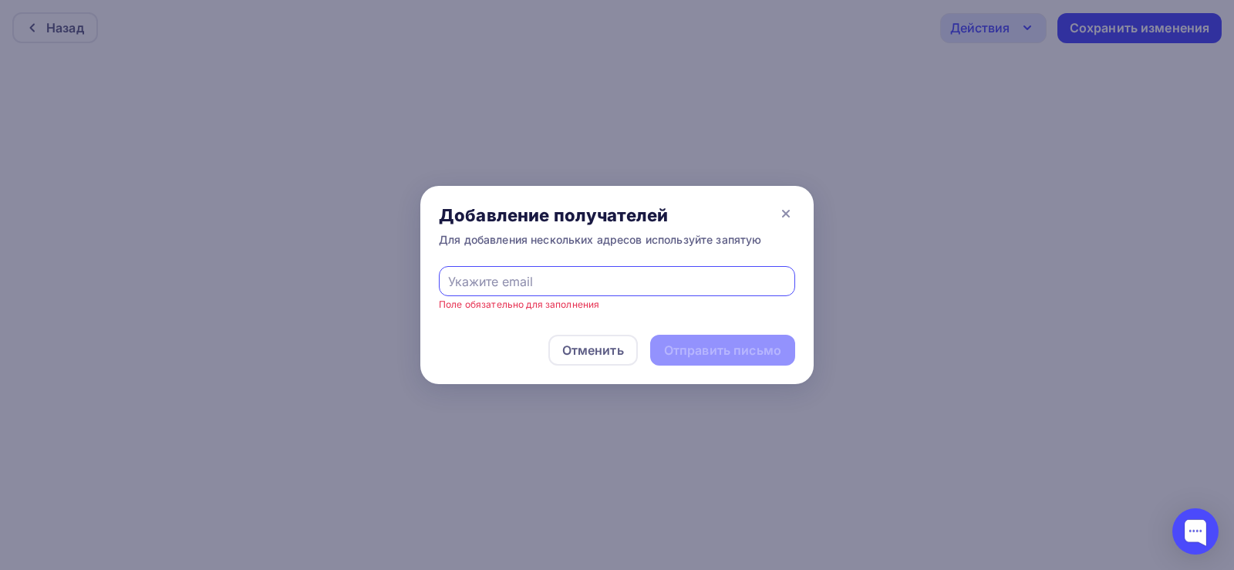
click at [528, 278] on input "text" at bounding box center [617, 281] width 338 height 19
type input "[EMAIL_ADDRESS][DOMAIN_NAME]"
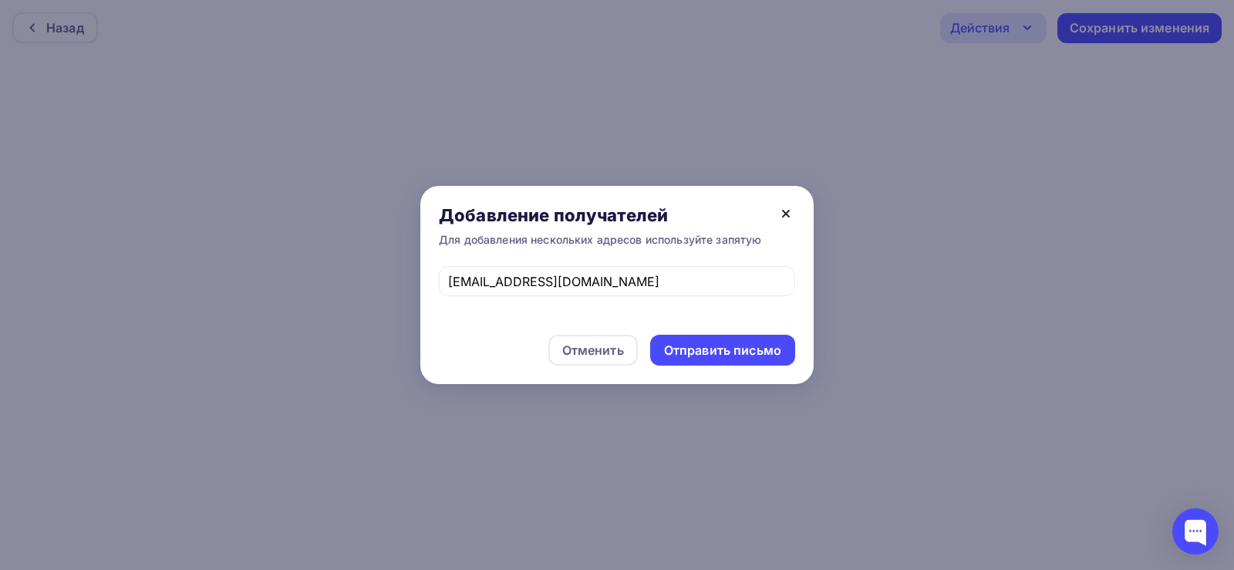
drag, startPoint x: 786, startPoint y: 211, endPoint x: 691, endPoint y: 214, distance: 95.7
click at [786, 210] on icon at bounding box center [785, 213] width 19 height 19
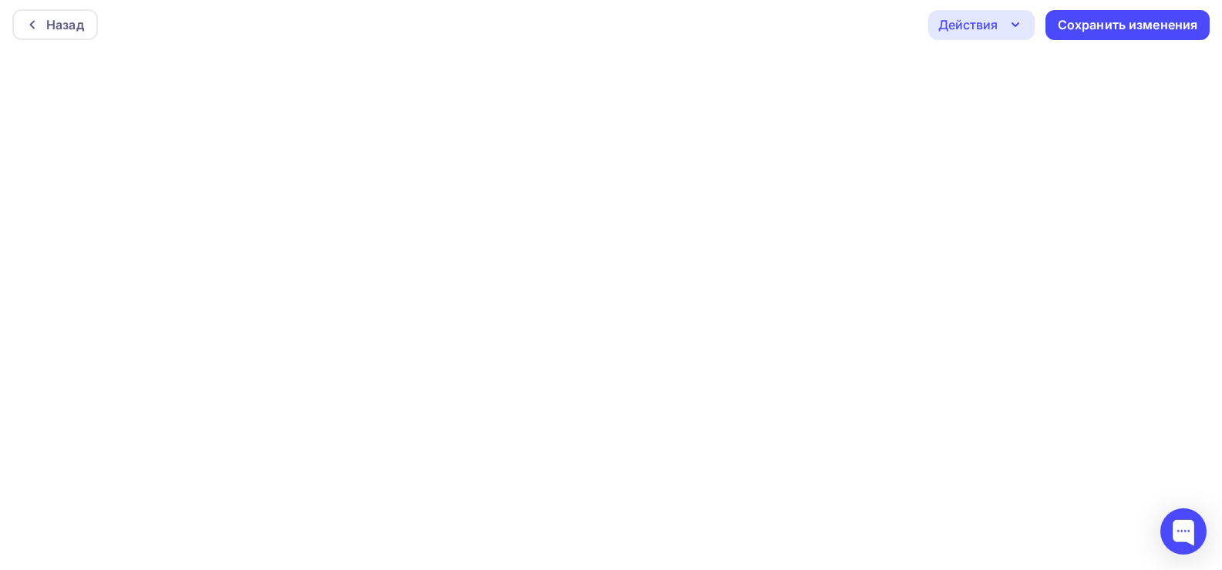
scroll to position [4, 0]
click at [1013, 17] on icon "button" at bounding box center [1015, 24] width 19 height 19
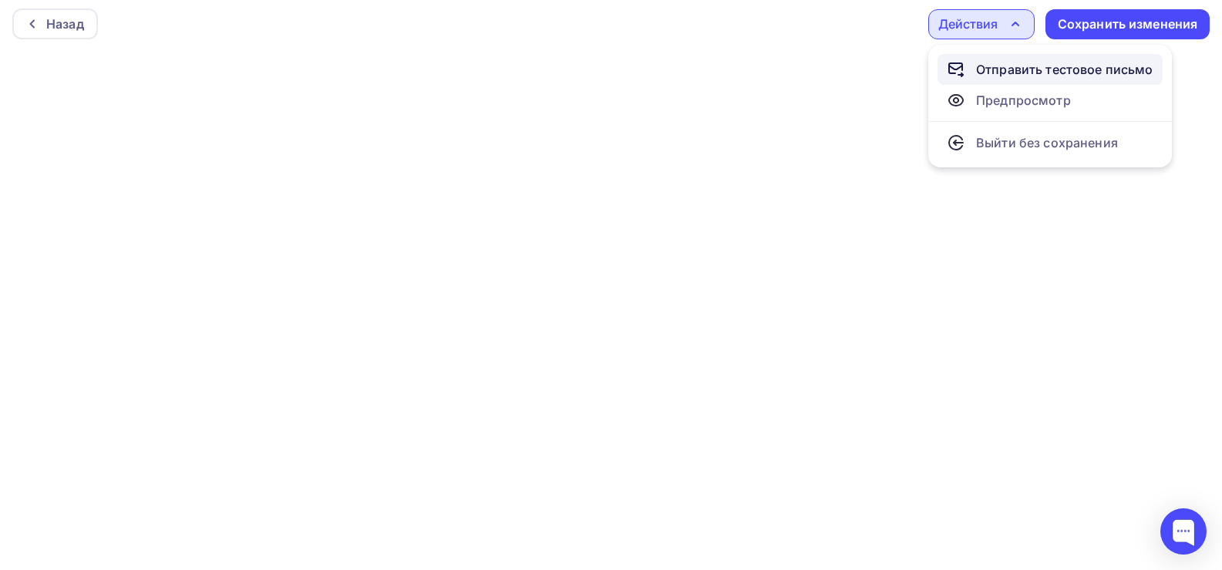
click at [999, 71] on div "Отправить тестовое письмо" at bounding box center [1064, 69] width 177 height 19
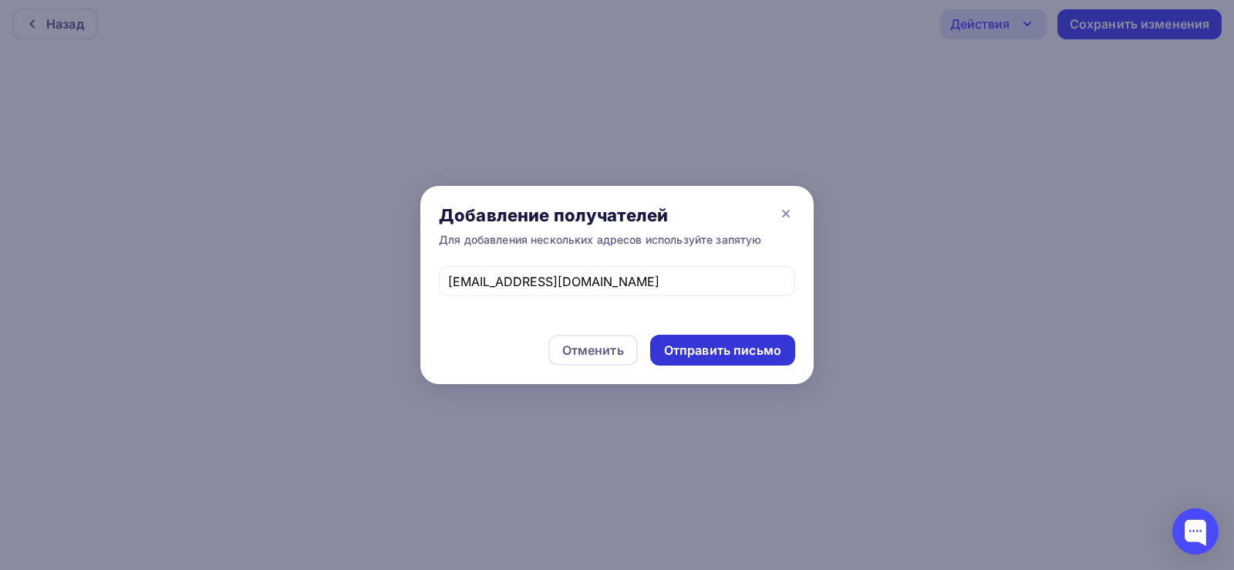
click at [712, 348] on div "Отправить письмо" at bounding box center [722, 351] width 117 height 18
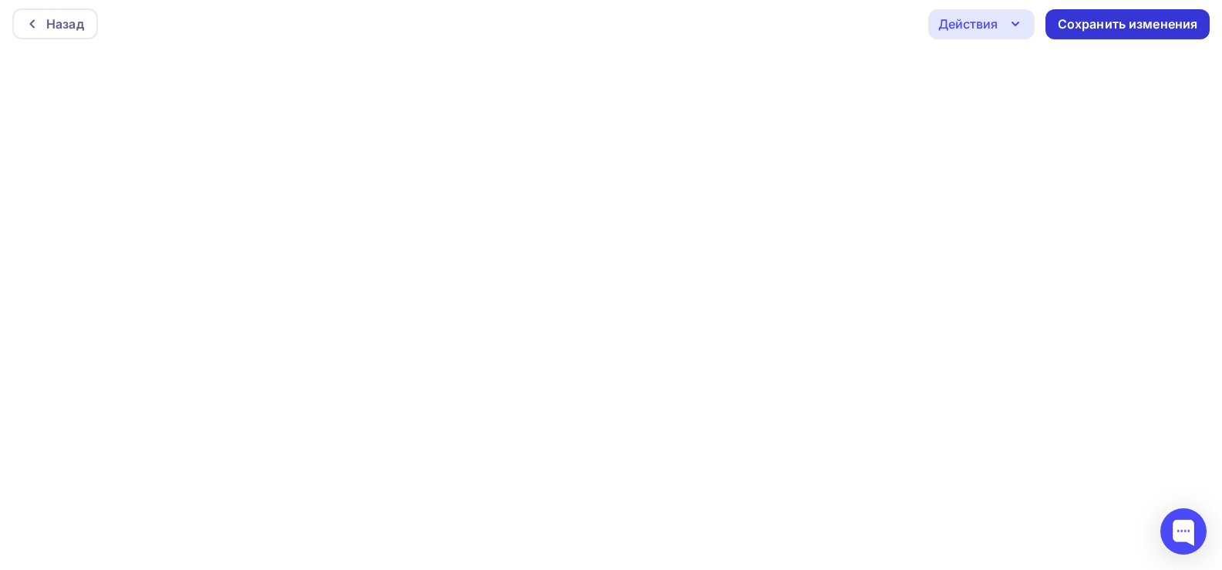
click at [1144, 22] on div "Сохранить изменения" at bounding box center [1128, 24] width 140 height 18
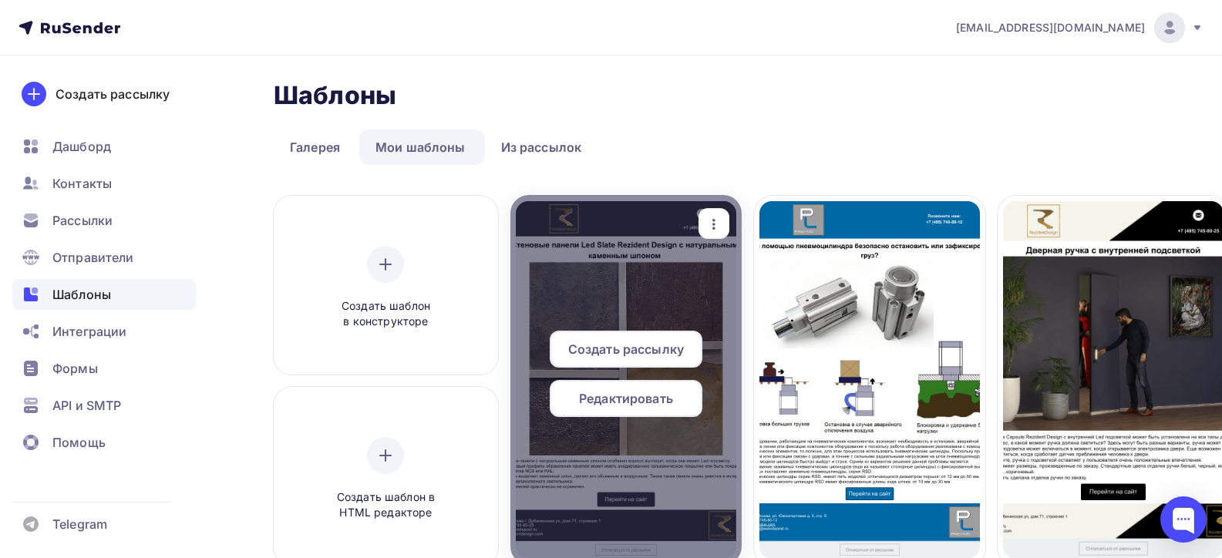
click at [610, 358] on span "Создать рассылку" at bounding box center [626, 349] width 116 height 19
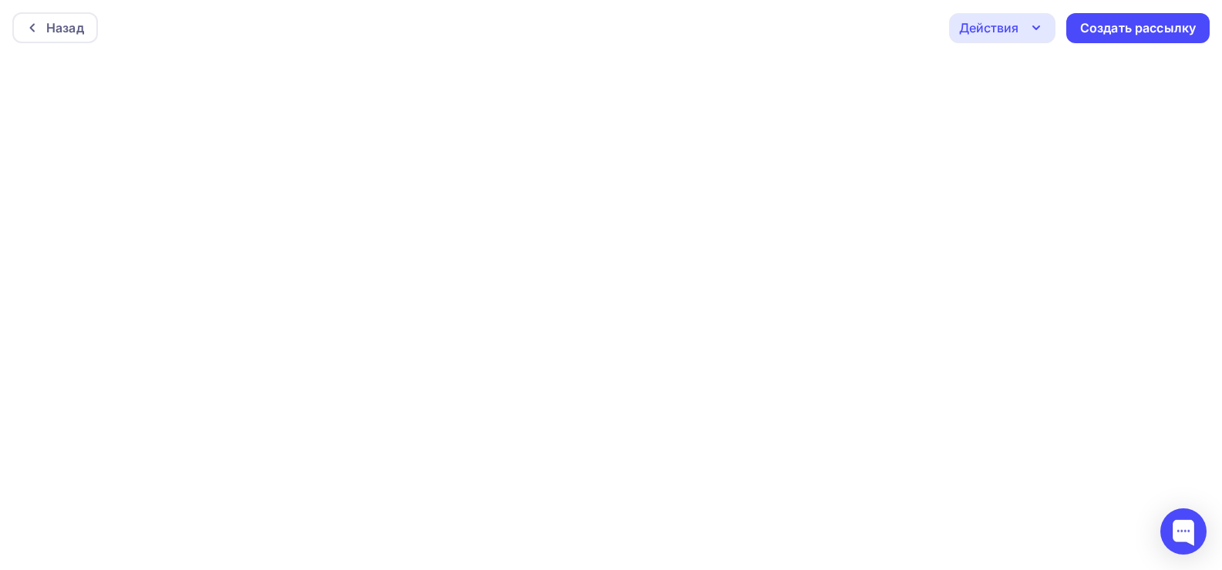
click at [1005, 29] on div "Действия" at bounding box center [988, 28] width 59 height 19
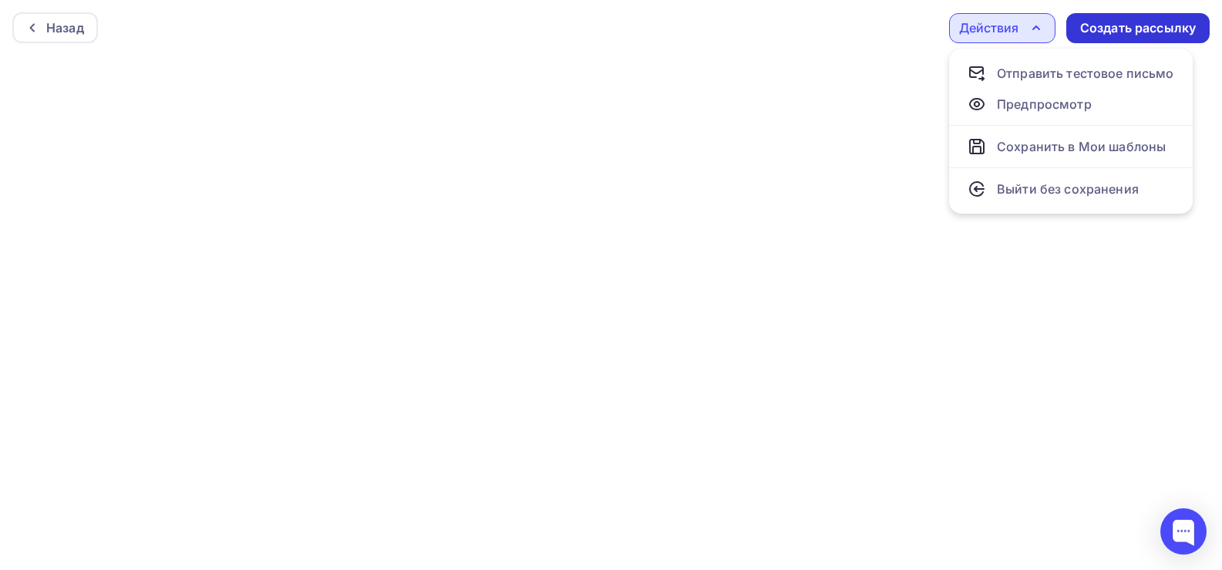
click at [1143, 22] on div "Создать рассылку" at bounding box center [1138, 28] width 116 height 18
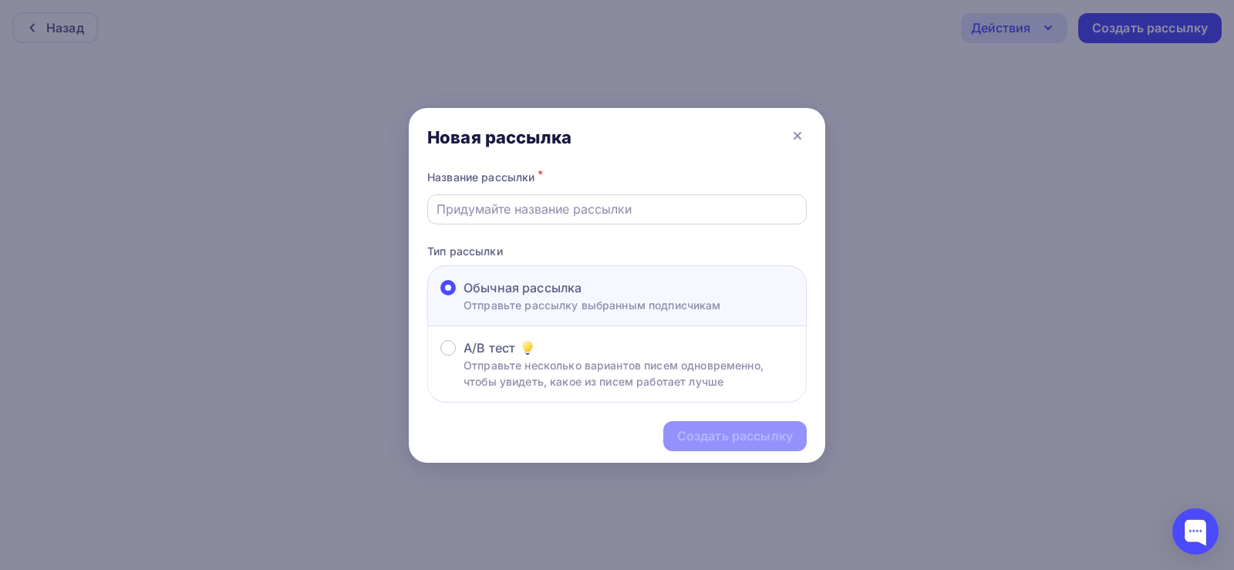
click at [501, 207] on input "text" at bounding box center [617, 209] width 362 height 19
paste input "стеновых панелей Led Slate"
click at [490, 207] on input "стеновых панелей Led Slate" at bounding box center [617, 209] width 362 height 19
drag, startPoint x: 443, startPoint y: 208, endPoint x: 397, endPoint y: 209, distance: 45.5
click at [397, 209] on div "Новая рассылка Название рассылки * стеновые панелей Led Slate Тип рассылки Обыч…" at bounding box center [617, 285] width 1234 height 570
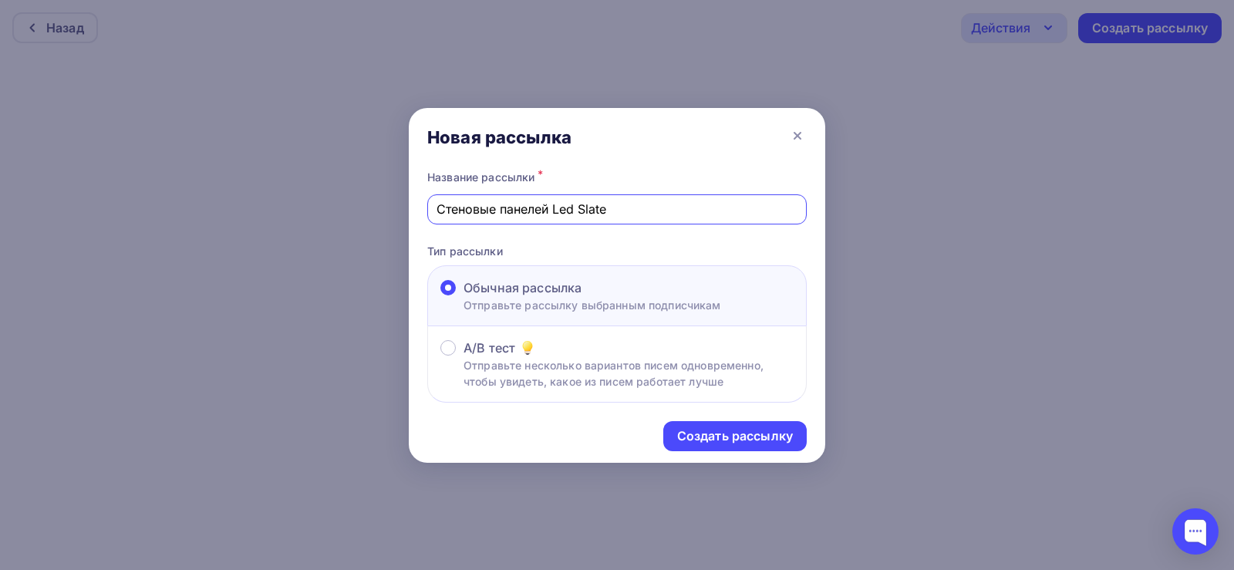
drag, startPoint x: 538, startPoint y: 207, endPoint x: 546, endPoint y: 209, distance: 7.9
click at [550, 208] on input "Стеновые панелей Led Slate" at bounding box center [617, 209] width 362 height 19
type input "Стеновые панели Led Slate"
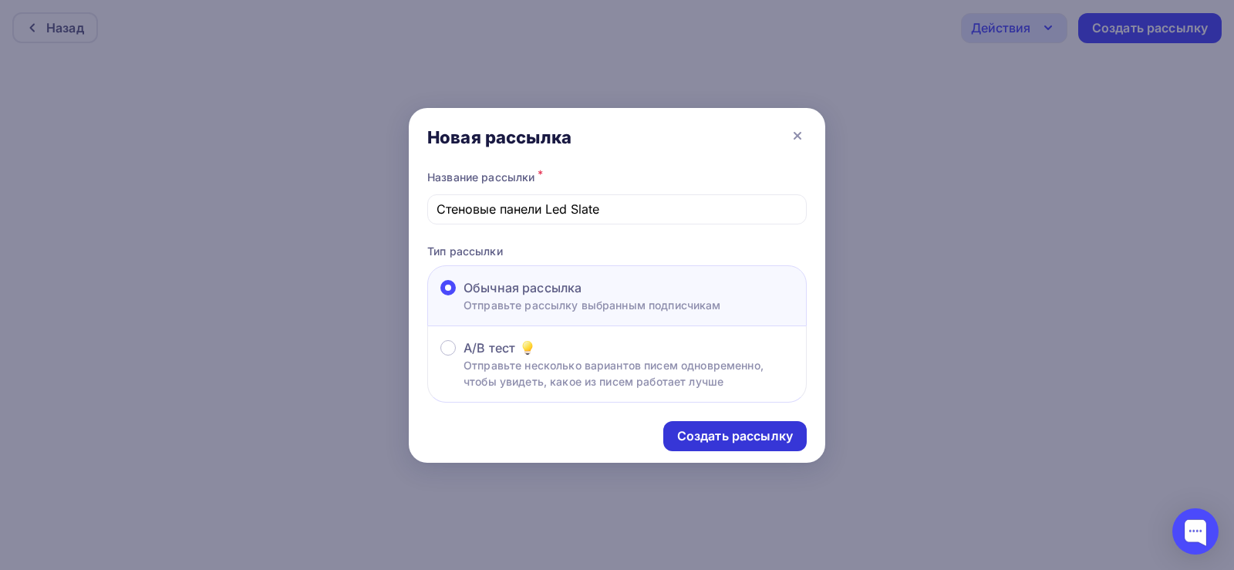
click at [715, 436] on div "Создать рассылку" at bounding box center [735, 436] width 116 height 18
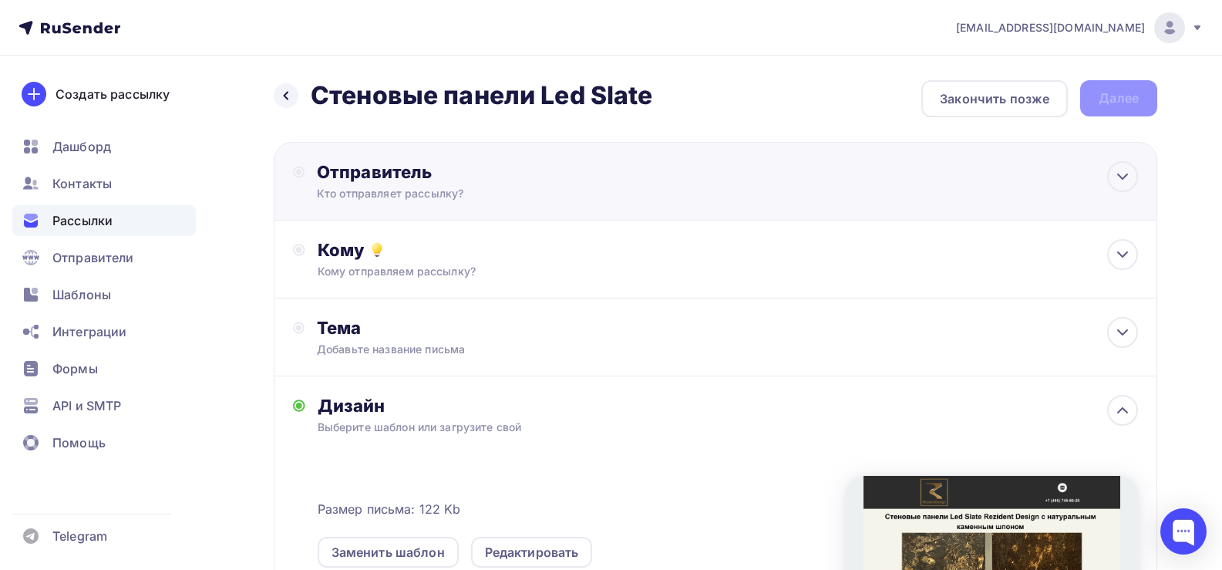
click at [380, 194] on div "Кто отправляет рассылку?" at bounding box center [467, 193] width 301 height 15
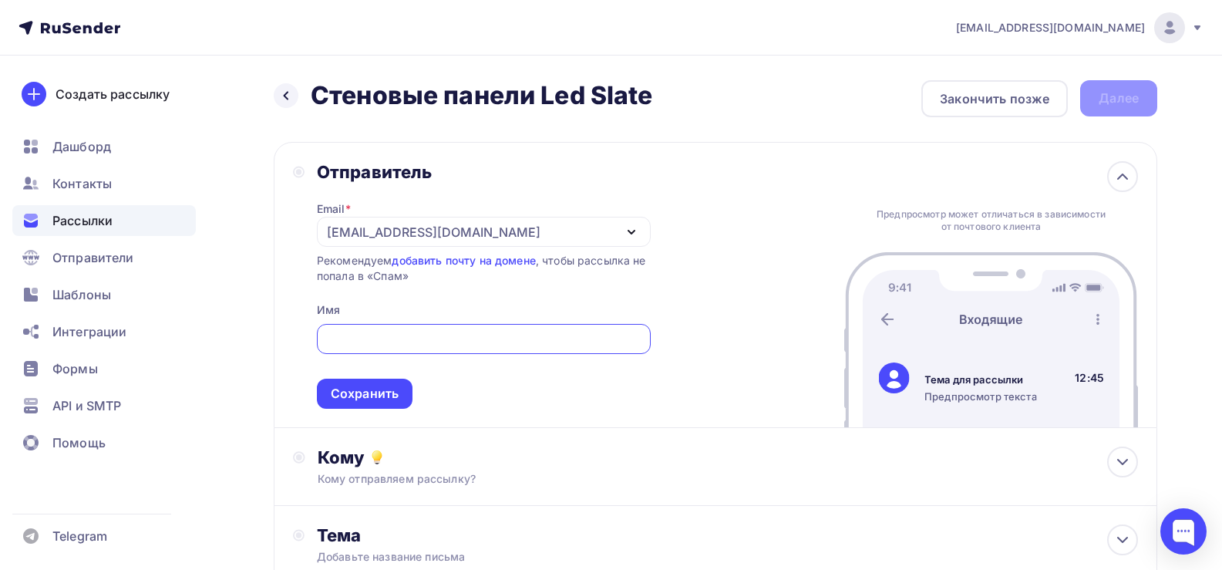
click at [419, 233] on div "[EMAIL_ADDRESS][DOMAIN_NAME]" at bounding box center [434, 232] width 214 height 19
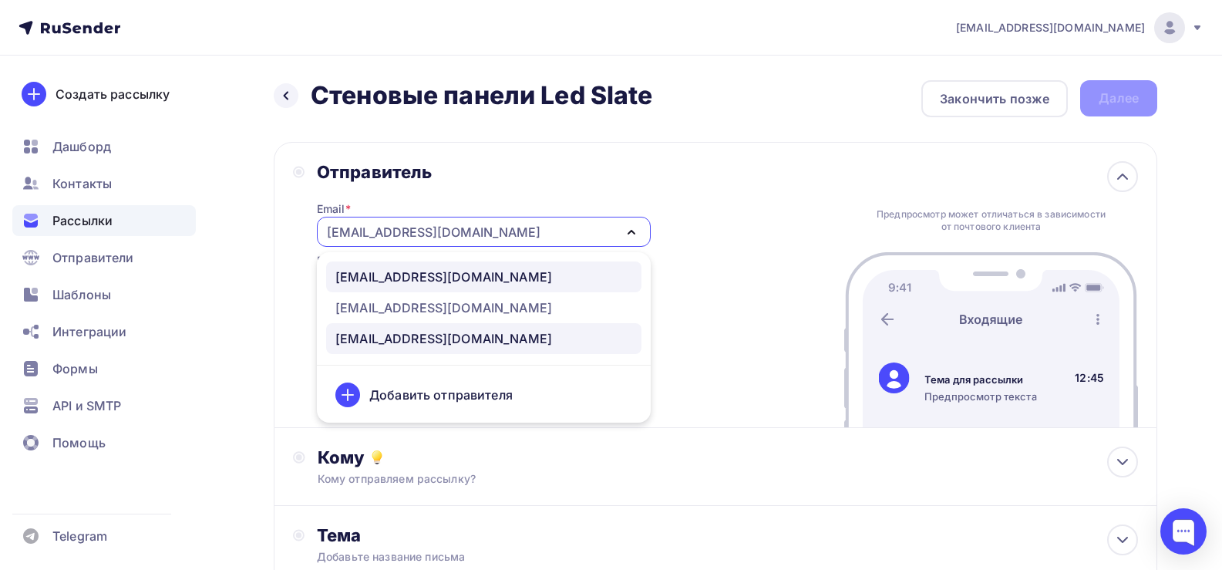
click at [395, 281] on div "[EMAIL_ADDRESS][DOMAIN_NAME]" at bounding box center [443, 277] width 217 height 19
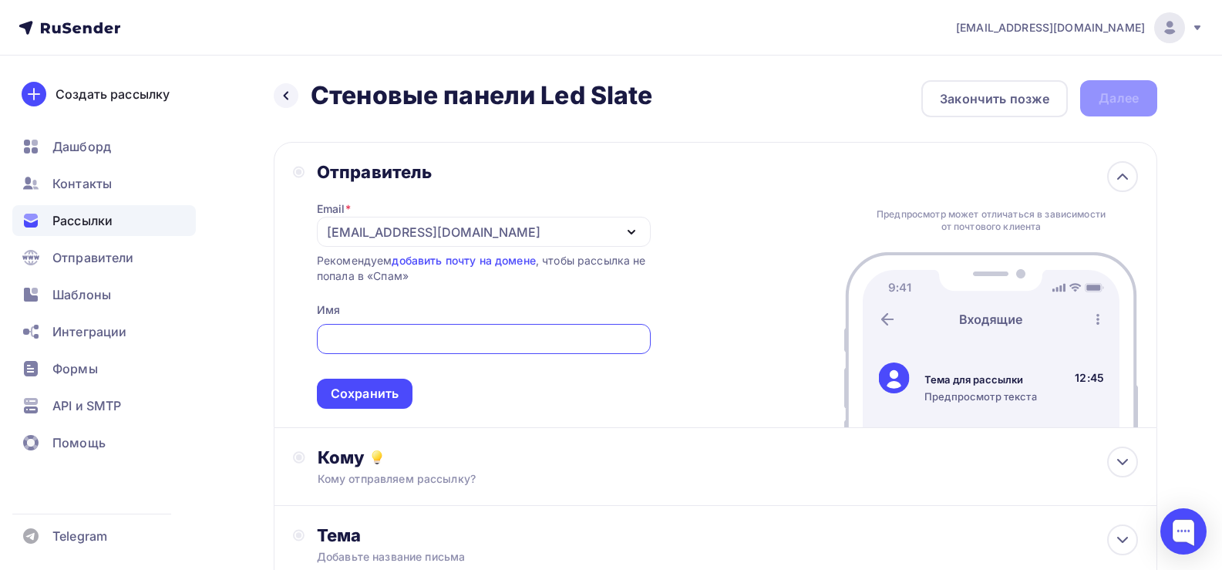
click at [375, 332] on input "text" at bounding box center [483, 339] width 316 height 19
paste input "RezidentDesign"
type input "RezidentDesign"
click at [352, 403] on div "Сохранить" at bounding box center [365, 394] width 96 height 30
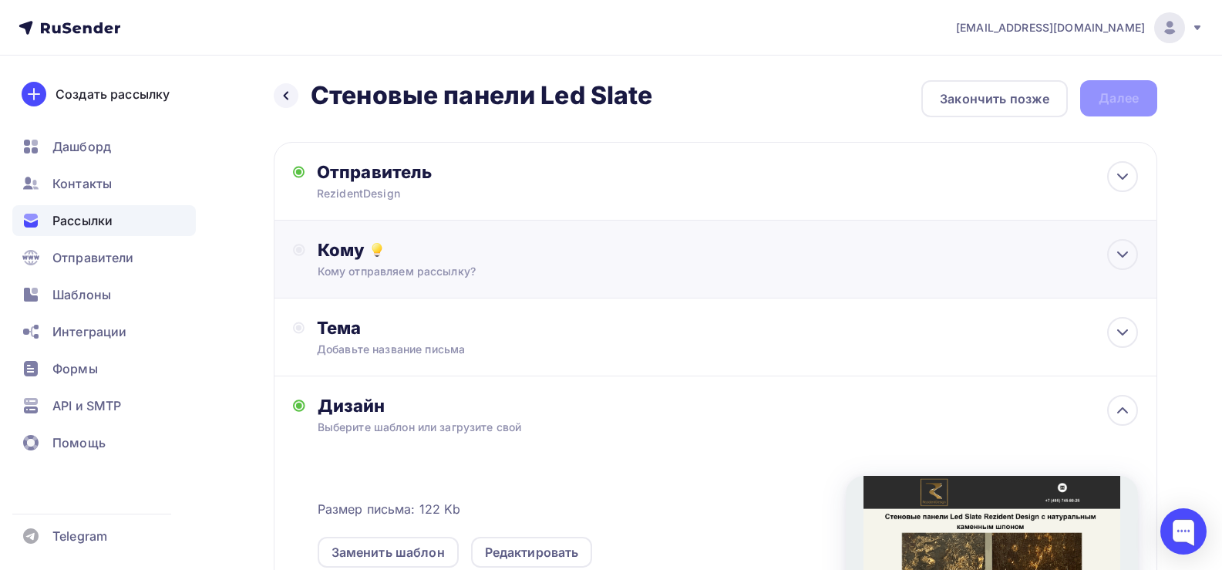
click at [379, 243] on icon at bounding box center [377, 250] width 19 height 19
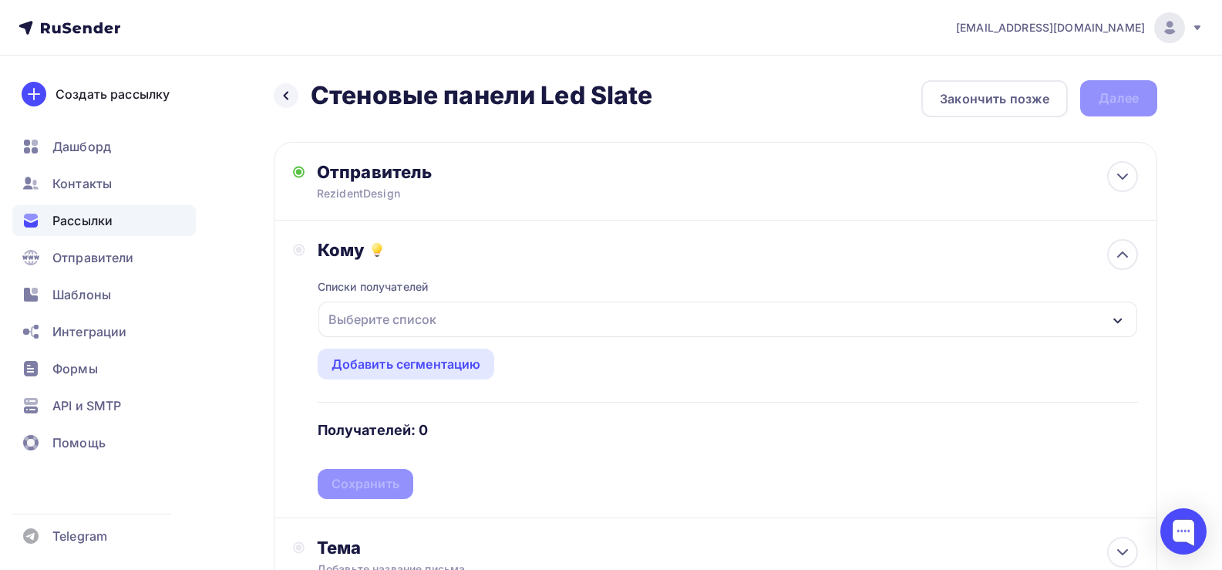
click at [391, 325] on div "Выберите список" at bounding box center [382, 319] width 120 height 28
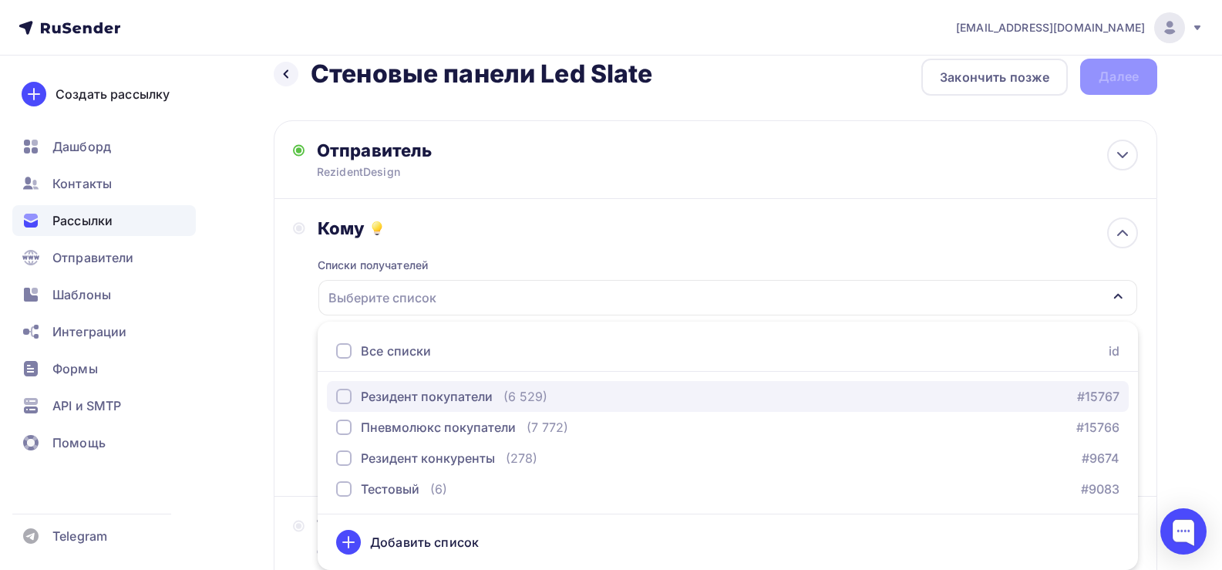
click at [419, 399] on div "Резидент покупатели" at bounding box center [427, 396] width 132 height 19
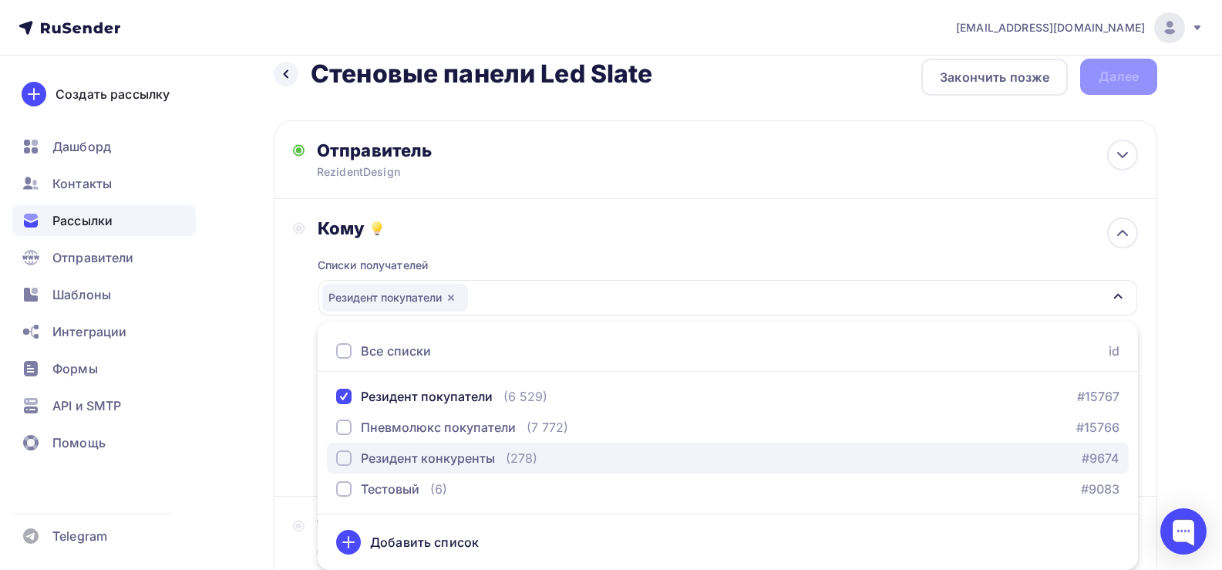
click at [412, 461] on div "Резидент конкуренты" at bounding box center [428, 458] width 134 height 19
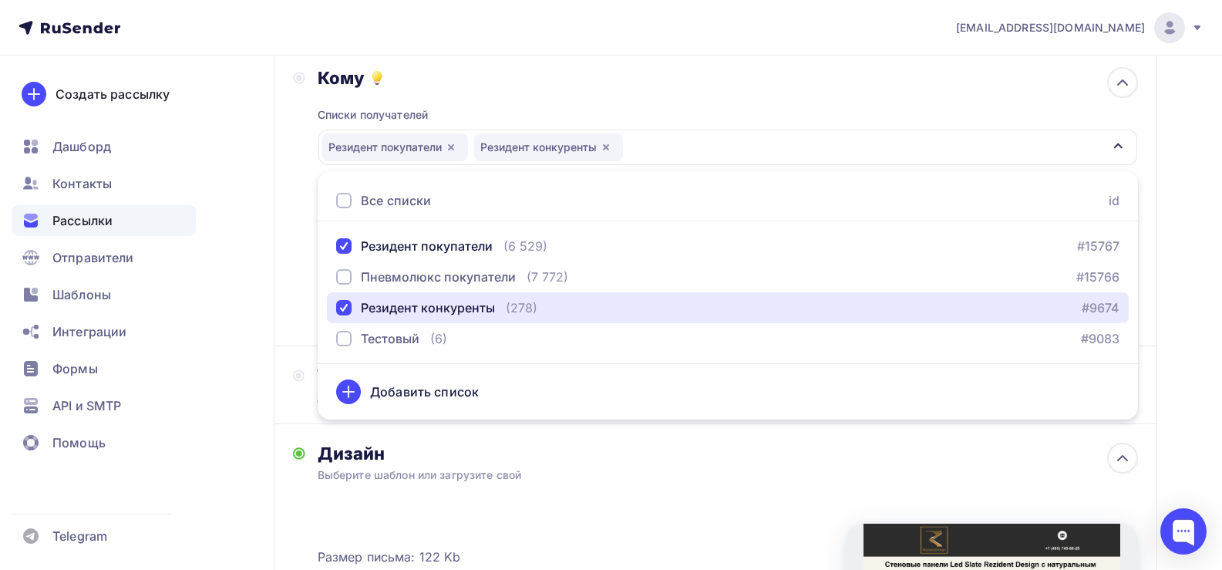
scroll to position [176, 0]
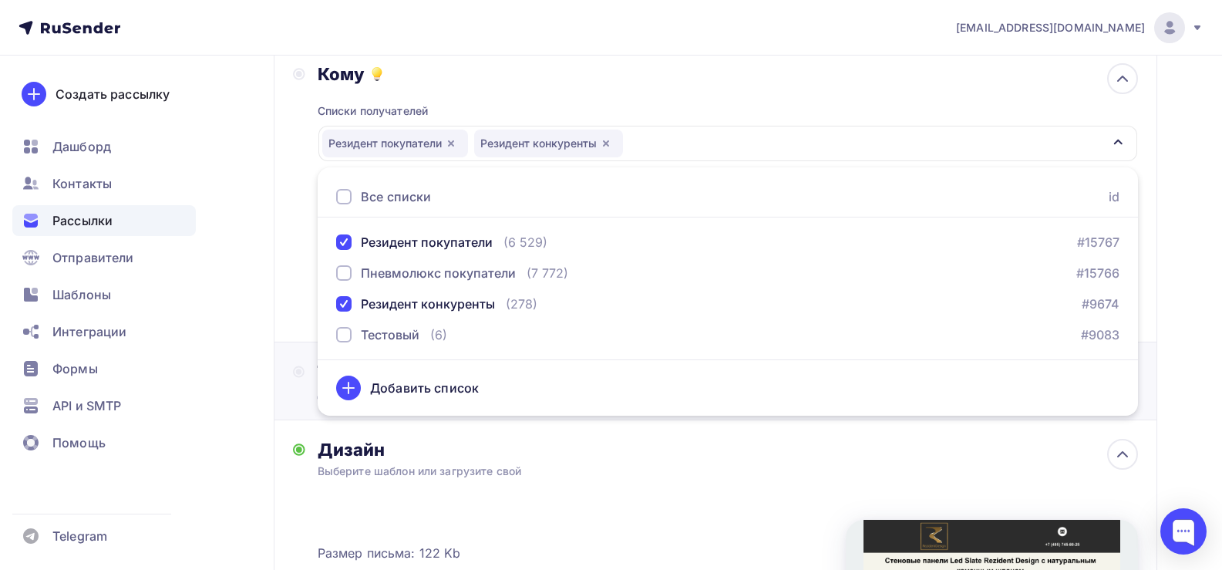
click at [287, 352] on div "Тема Добавьте название письма Тема * Рекомендуем использовать не более 150 симв…" at bounding box center [716, 381] width 884 height 78
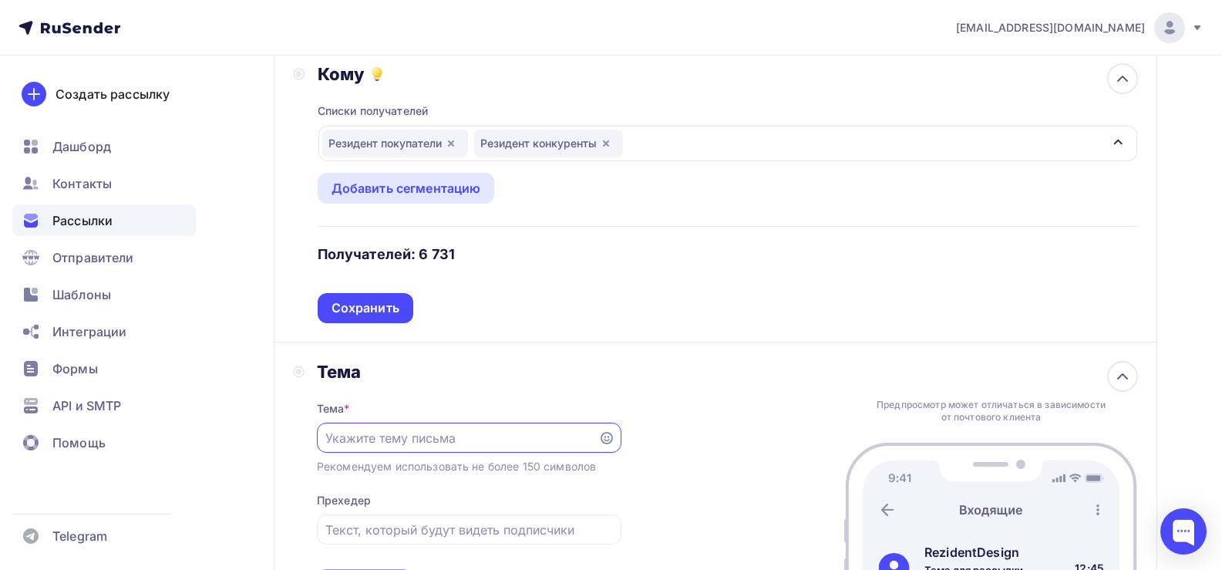
scroll to position [0, 0]
click at [355, 304] on div "Сохранить" at bounding box center [366, 308] width 68 height 18
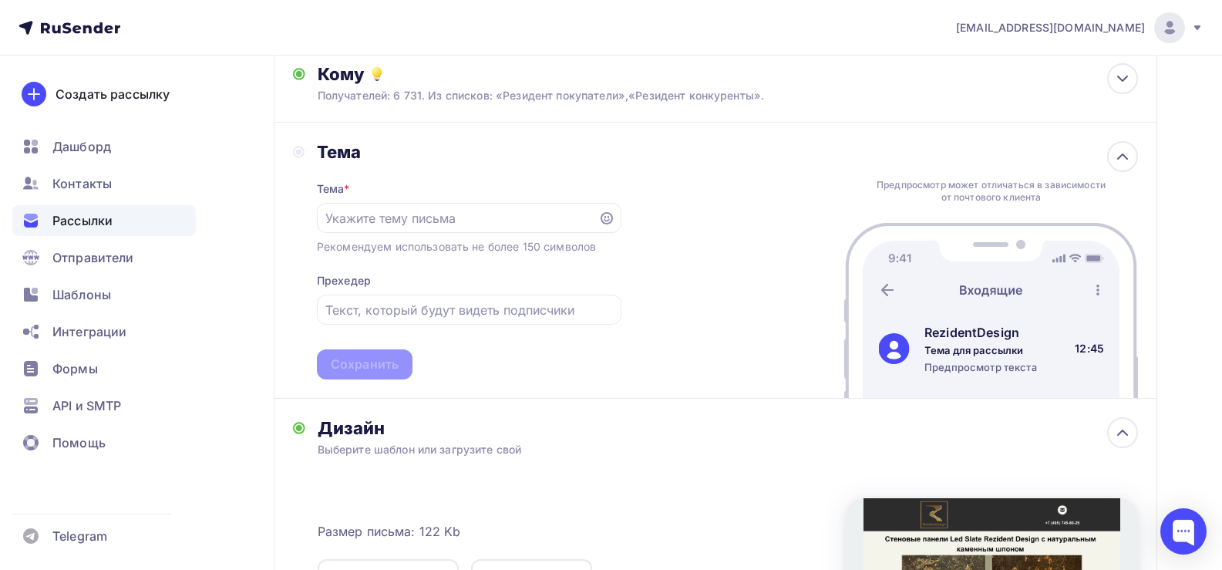
click at [375, 173] on div "Тема * Рекомендуем использовать не более 150 символов Прехедер Сохранить" at bounding box center [469, 271] width 305 height 217
click at [403, 89] on div "Получателей: 6 731. Из списков: «Резидент покупатели»,«Резидент конкуренты»." at bounding box center [687, 95] width 739 height 15
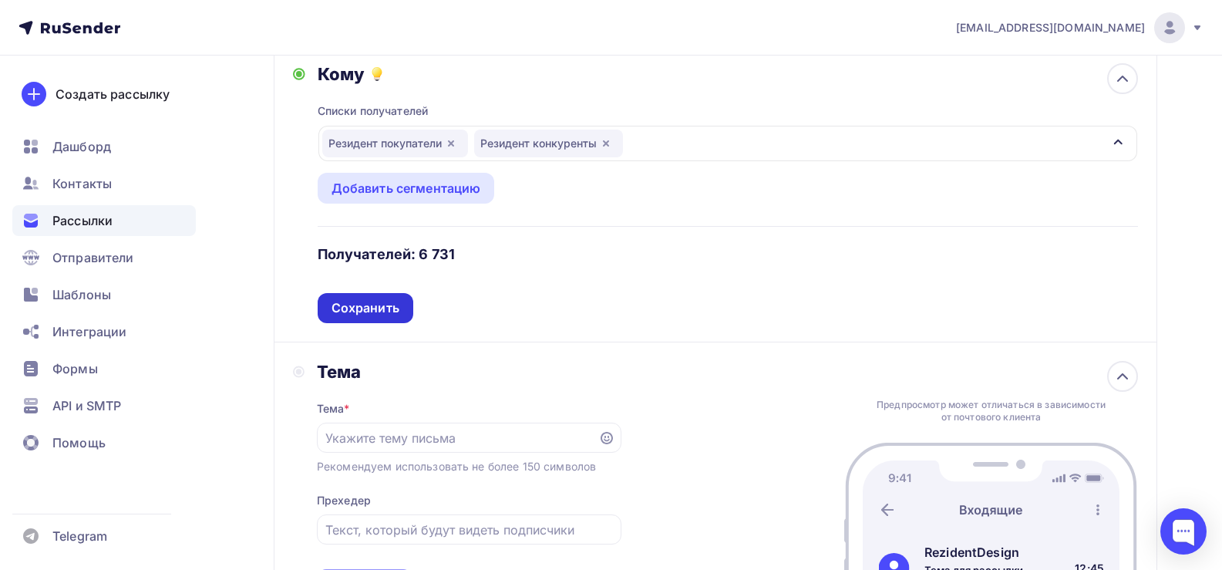
click at [369, 305] on div "Сохранить" at bounding box center [366, 308] width 68 height 18
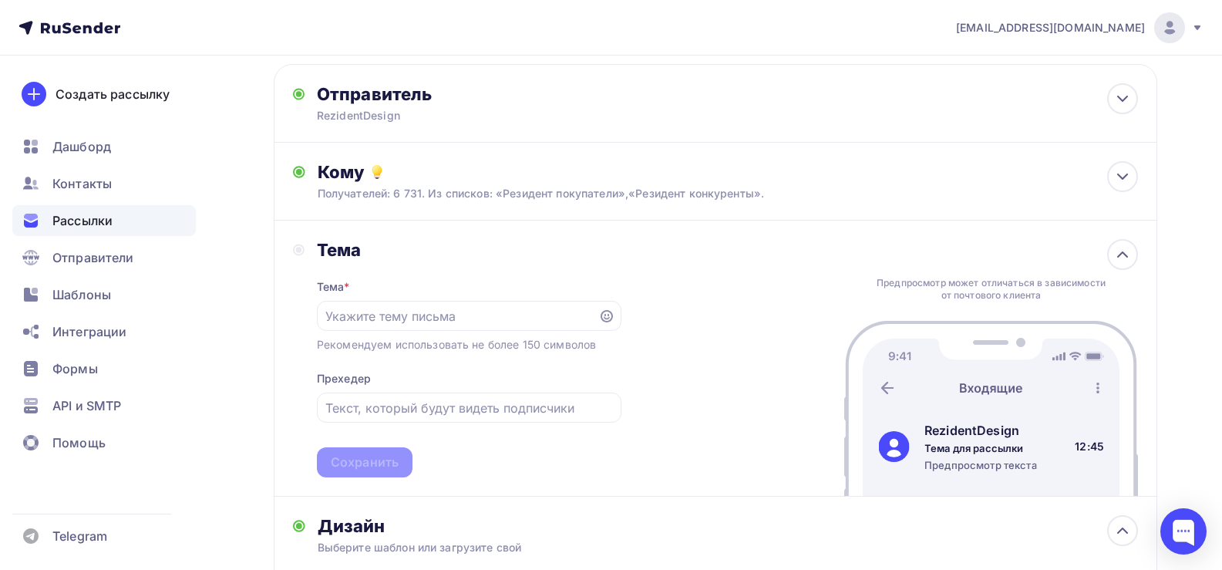
scroll to position [22, 0]
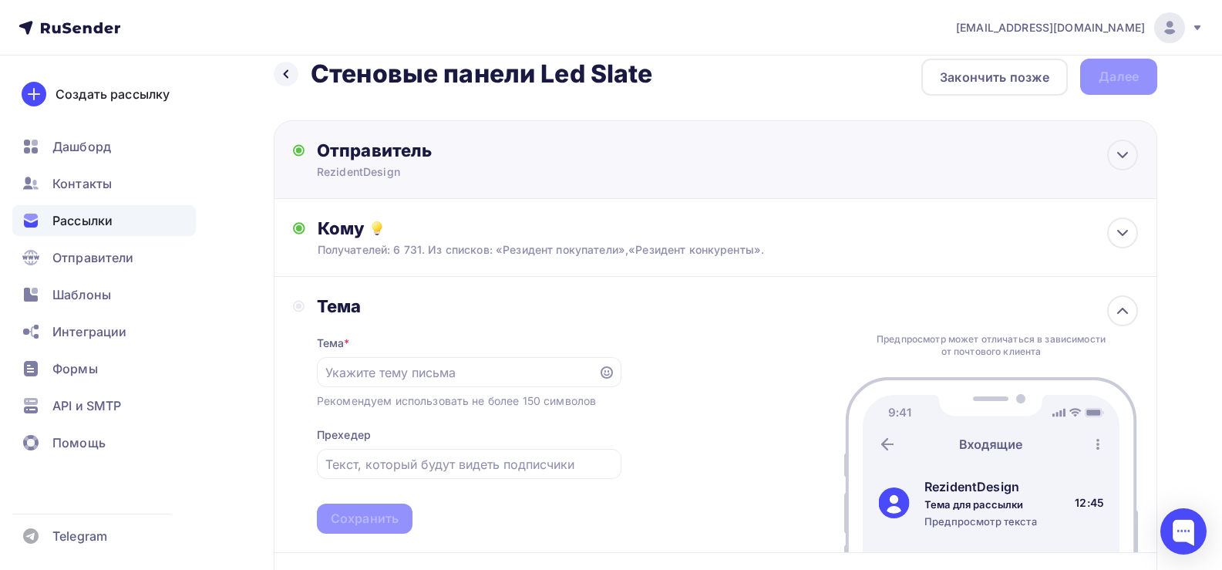
click at [399, 160] on div "Отправитель" at bounding box center [484, 151] width 334 height 22
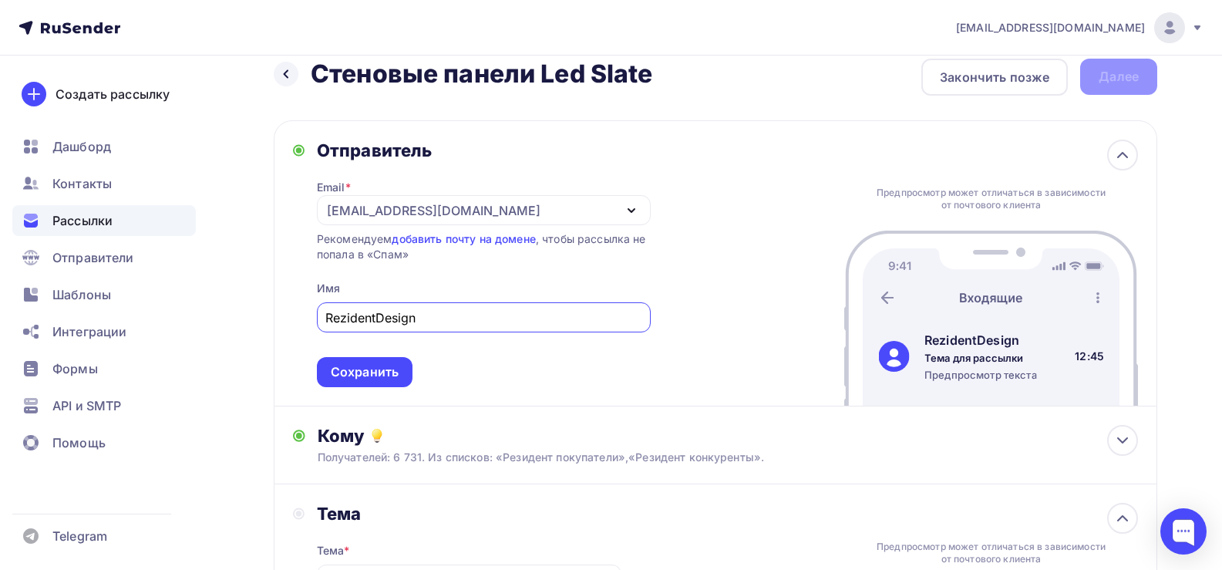
scroll to position [0, 0]
click at [372, 369] on div "Сохранить" at bounding box center [365, 372] width 68 height 18
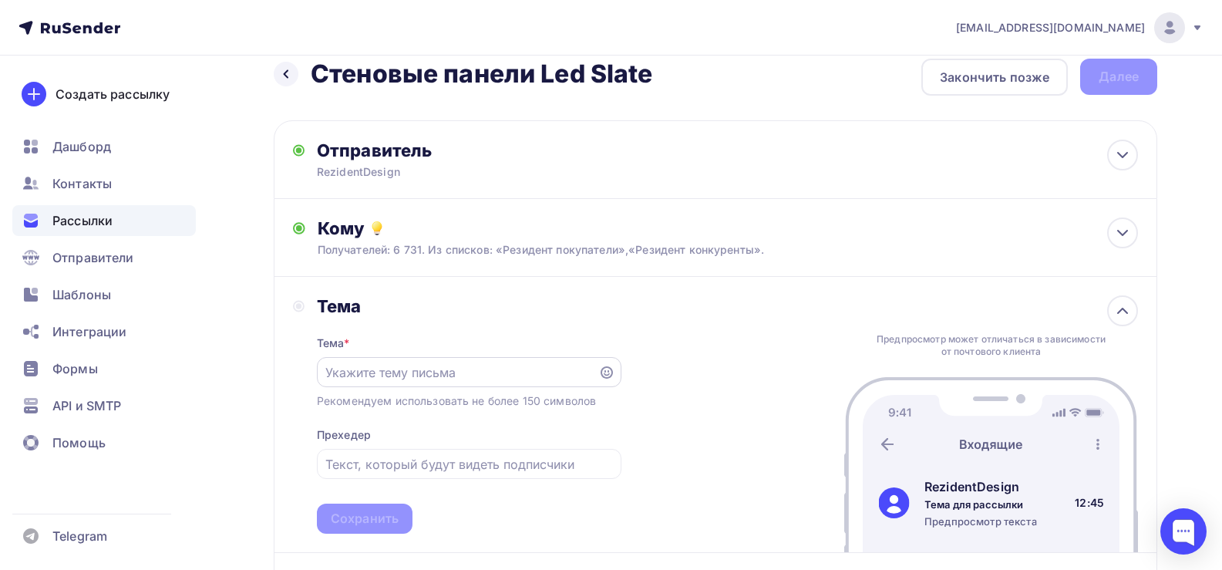
click at [378, 361] on div at bounding box center [469, 372] width 305 height 30
click at [344, 367] on input "text" at bounding box center [457, 372] width 264 height 19
paste input "RezidentDesign"
type input "RezidentDesign"
drag, startPoint x: 415, startPoint y: 372, endPoint x: 217, endPoint y: 362, distance: 198.4
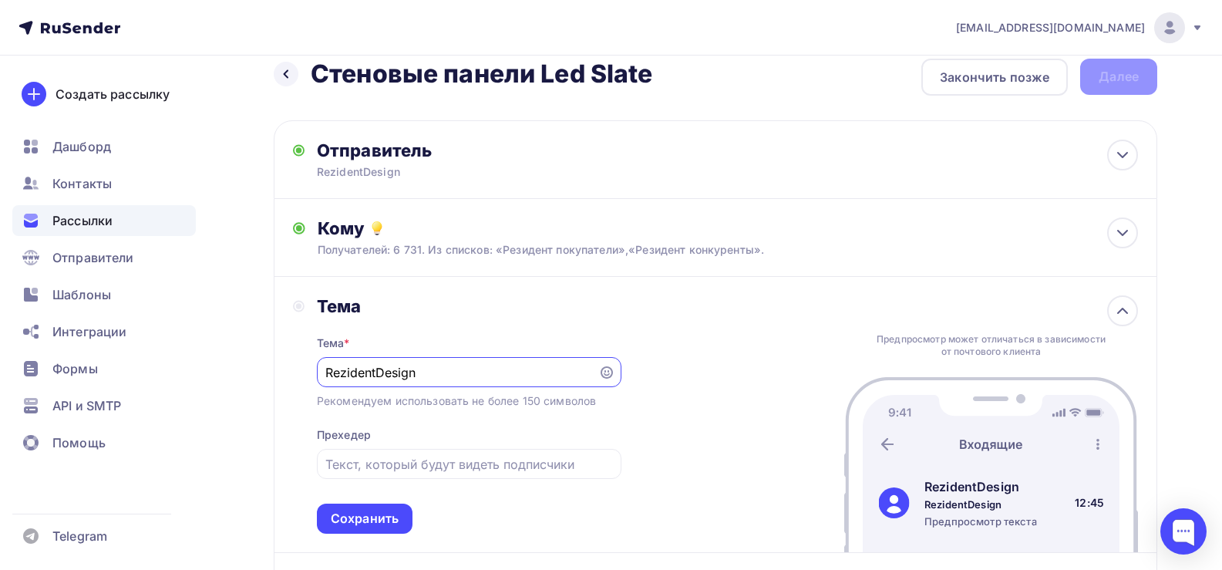
click at [217, 362] on div "Назад Стеновые панели Led Slate Стеновые панели Led Slate Закончить позже Далее…" at bounding box center [611, 552] width 1222 height 1037
paste input "Новая модель стеновых панелей Led Slate Rezident Design"
type input "Новая модель стеновых панелей Led Slate Rezident Design"
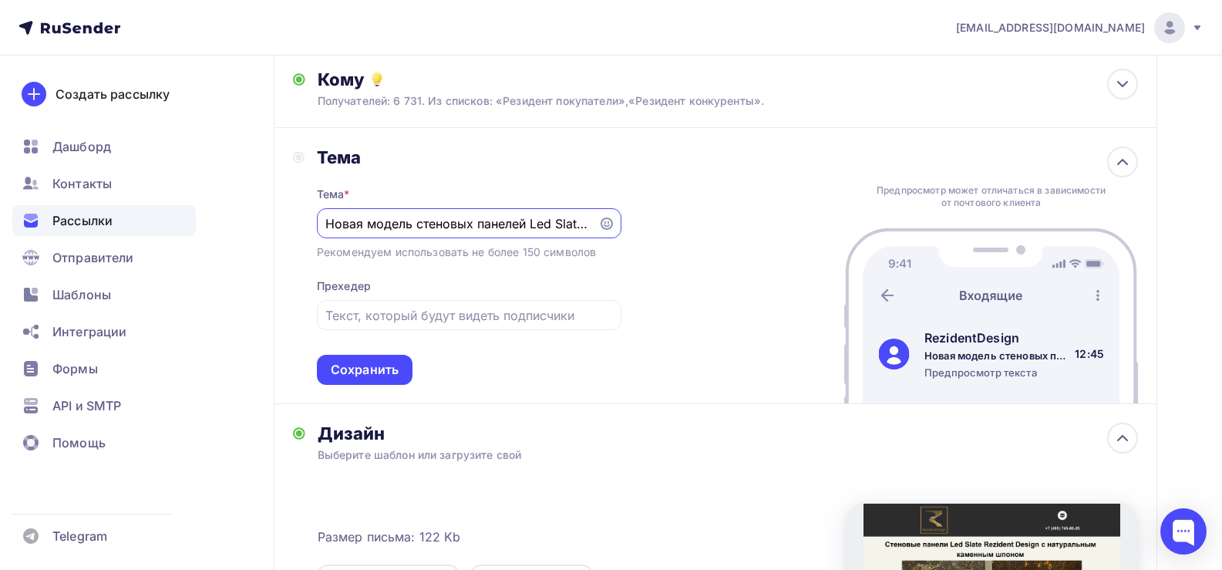
scroll to position [176, 0]
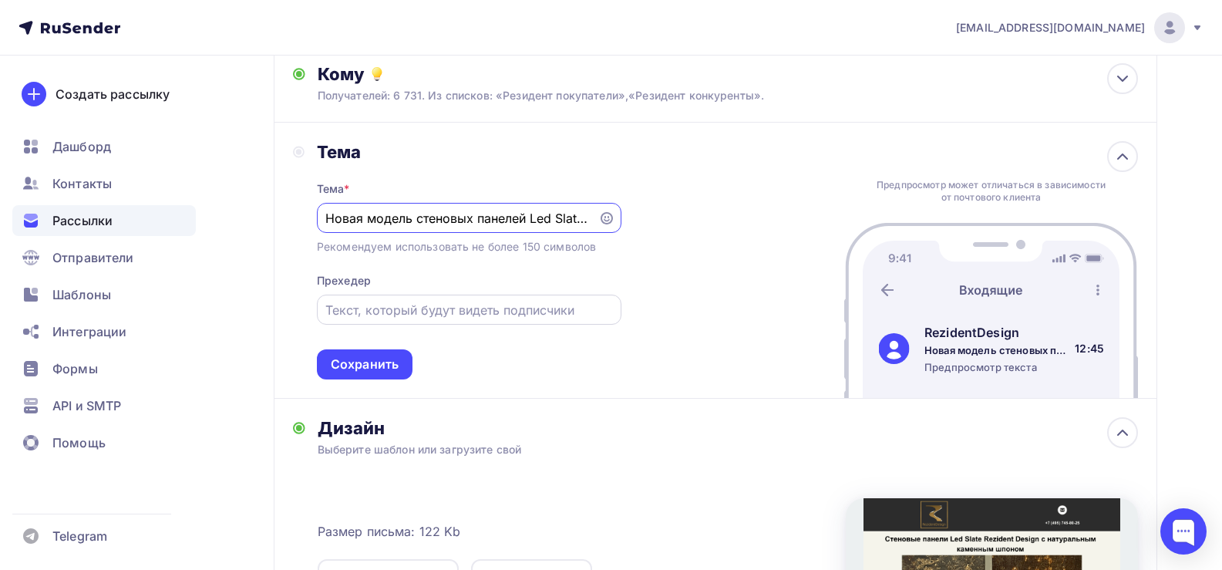
click at [379, 315] on input "text" at bounding box center [468, 310] width 287 height 19
type input "Панели с натуральным каменным шпоном и подсветкой"
click at [492, 222] on input "Новая модель стеновых панелей Led Slate Rezident Design" at bounding box center [457, 218] width 264 height 19
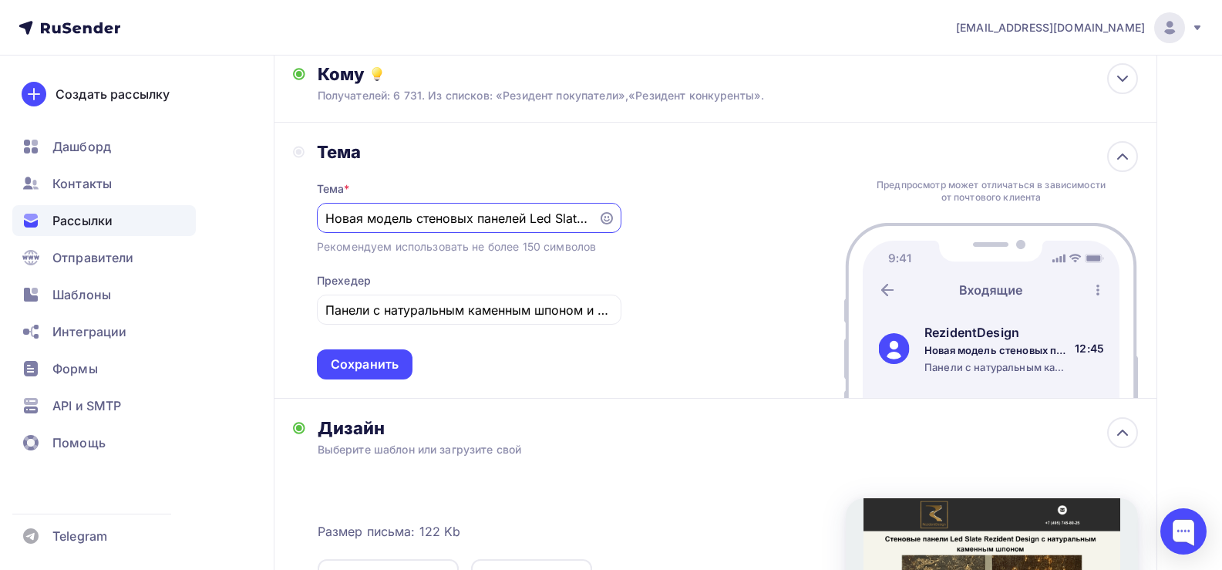
drag, startPoint x: 353, startPoint y: 220, endPoint x: 524, endPoint y: 219, distance: 171.2
click at [525, 219] on input "Новая модель стеновых панелей Led Slate Rezident Design" at bounding box center [457, 218] width 264 height 19
click at [514, 219] on input "Новая модель стеновых панелей Led Slate Rezident Design" at bounding box center [457, 218] width 264 height 19
drag, startPoint x: 507, startPoint y: 218, endPoint x: 673, endPoint y: 220, distance: 166.5
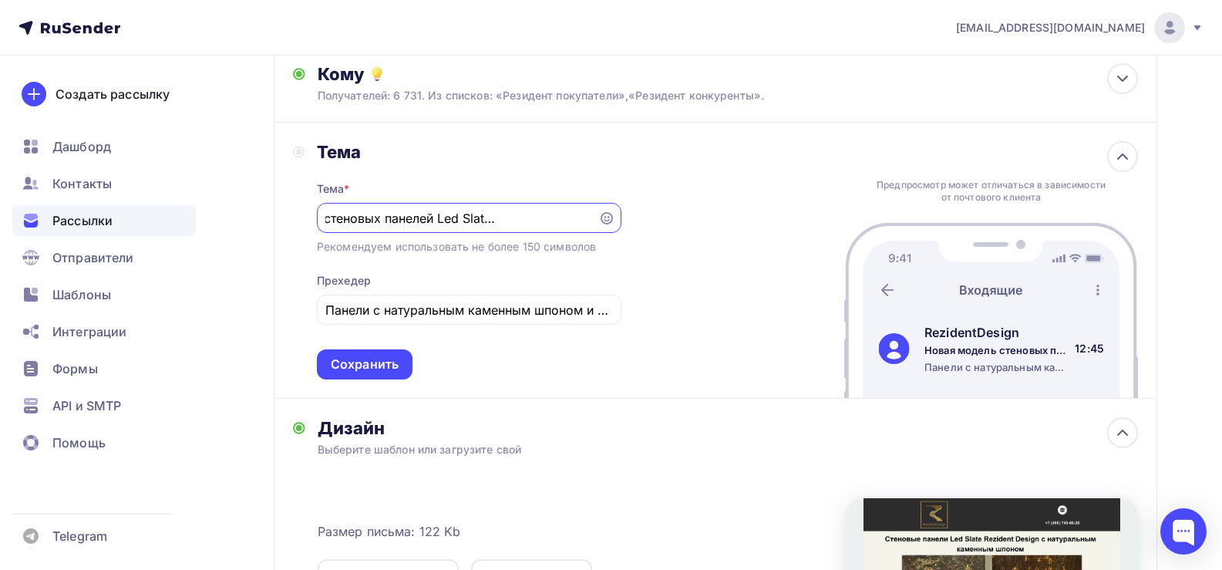
click at [673, 220] on div "Тема Тема * Новая модель стеновых панелей Led Slate Rezident Design Рекомендуем…" at bounding box center [716, 261] width 884 height 276
click at [381, 316] on input "Панели с натуральным каменным шпоном и подсветкой" at bounding box center [468, 310] width 287 height 19
drag, startPoint x: 500, startPoint y: 300, endPoint x: 654, endPoint y: 309, distance: 153.7
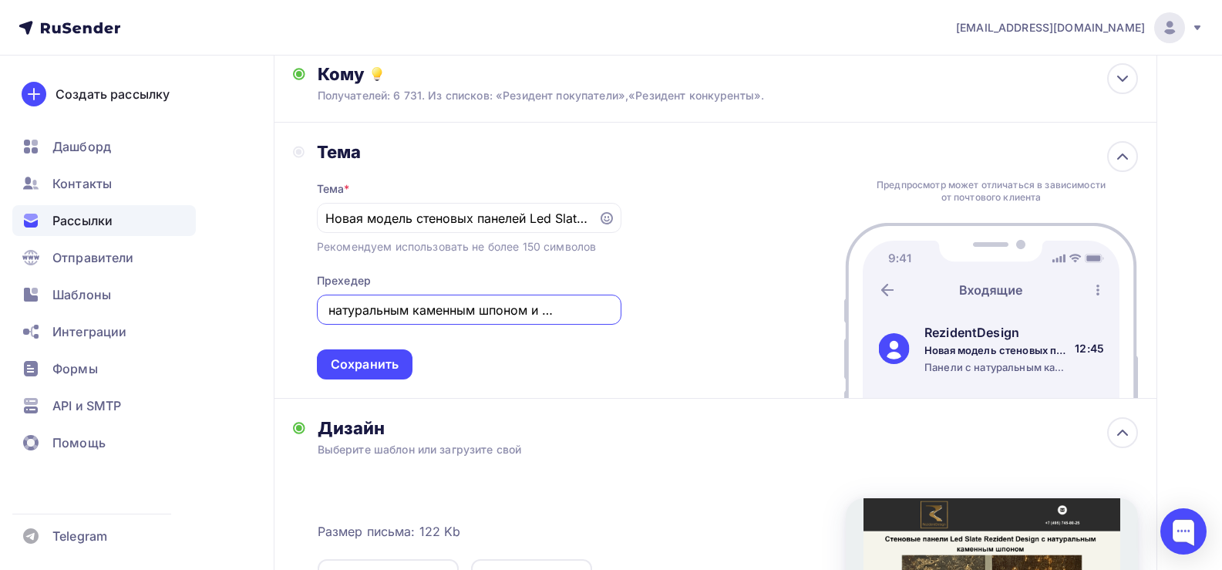
click at [654, 309] on div "Тема Тема * Новая модель стеновых панелей Led Slate Rezident Design Рекомендуем…" at bounding box center [716, 261] width 884 height 276
click at [399, 318] on input "Панели с натуральным каменным шпоном и подсветкой" at bounding box center [468, 310] width 287 height 19
drag, startPoint x: 367, startPoint y: 314, endPoint x: 227, endPoint y: 314, distance: 139.6
click at [227, 314] on div "Назад Стеновые панели Led Slate Стеновые панели Led Slate Закончить позже Далее…" at bounding box center [611, 398] width 1222 height 1037
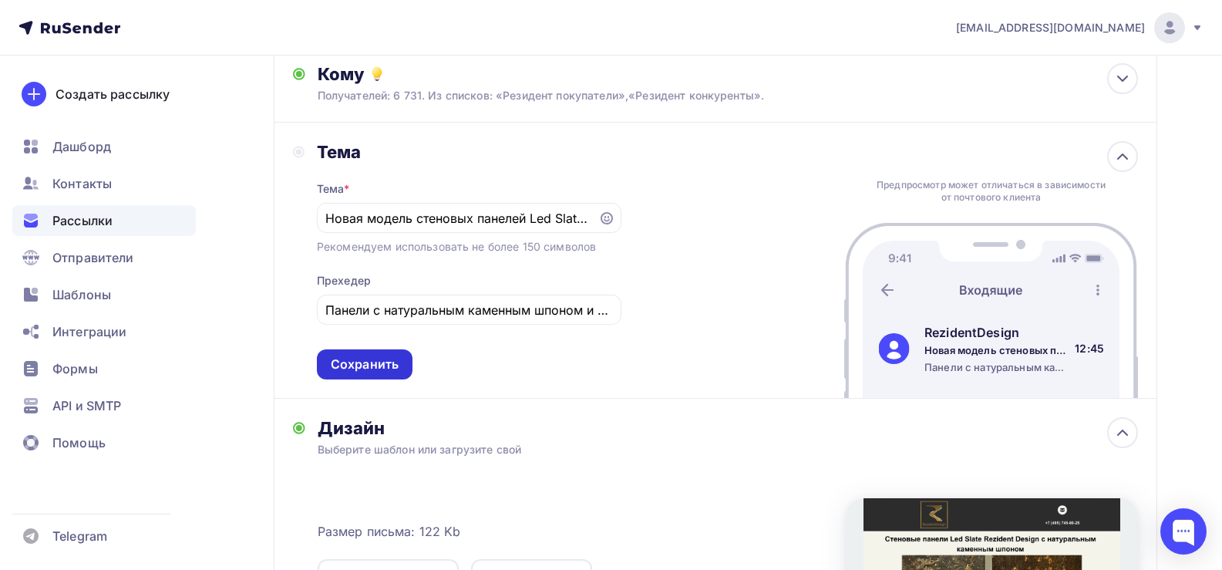
click at [347, 382] on div "Тема Тема * Новая модель стеновых панелей Led Slate Rezident Design Рекомендуем…" at bounding box center [716, 261] width 884 height 276
click at [353, 366] on div "Сохранить" at bounding box center [365, 364] width 68 height 18
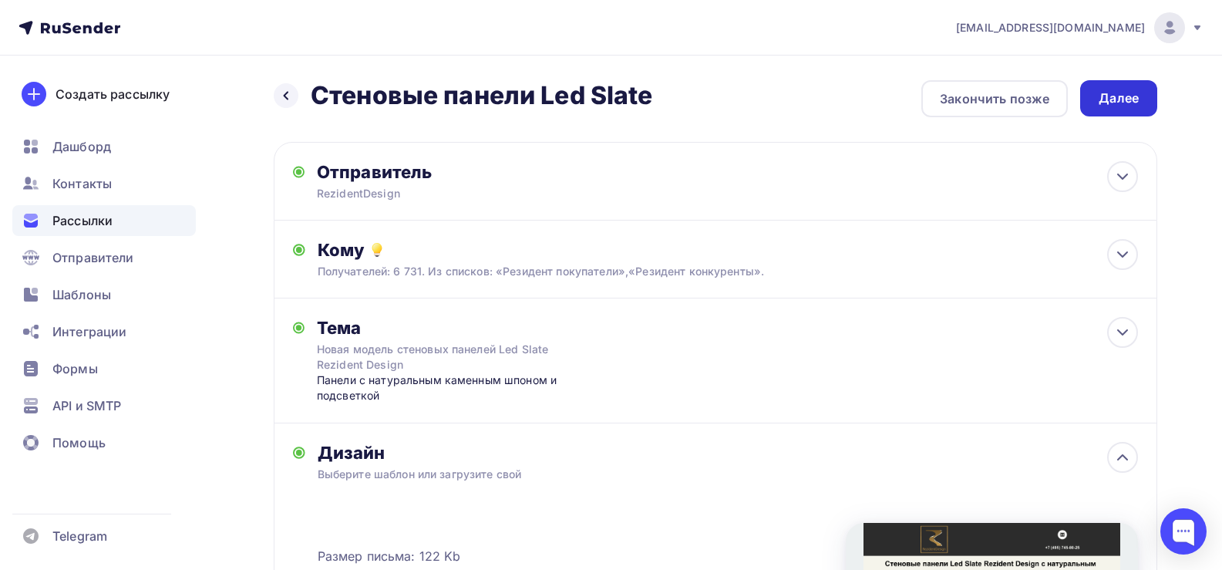
click at [1121, 97] on div "Далее" at bounding box center [1119, 98] width 40 height 18
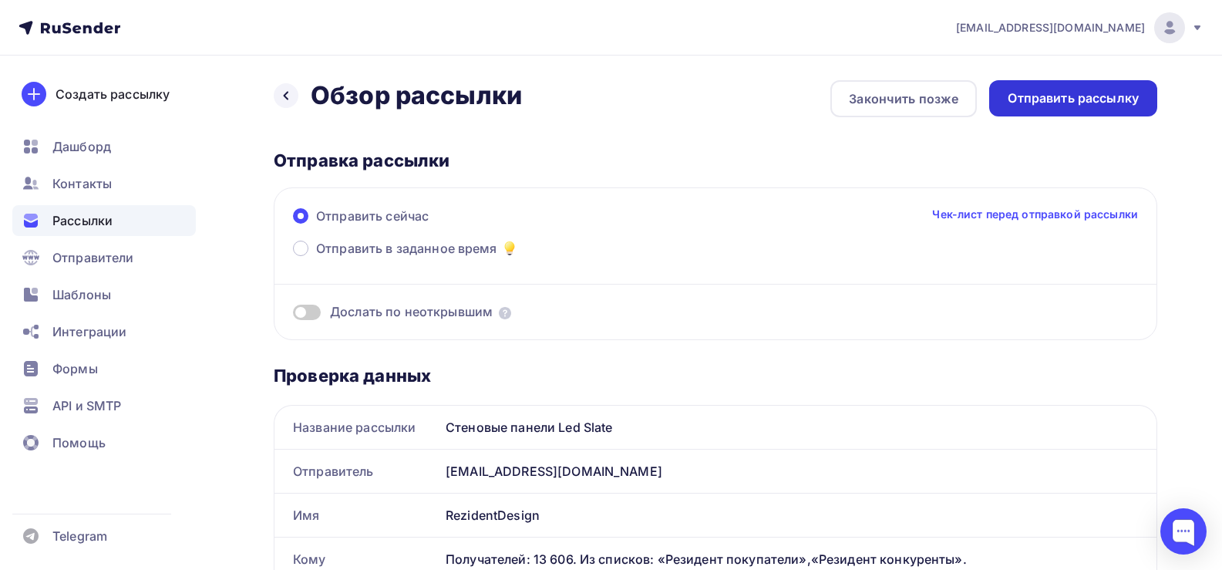
click at [1082, 89] on div "Отправить рассылку" at bounding box center [1073, 98] width 168 height 36
